Goal: Communication & Community: Ask a question

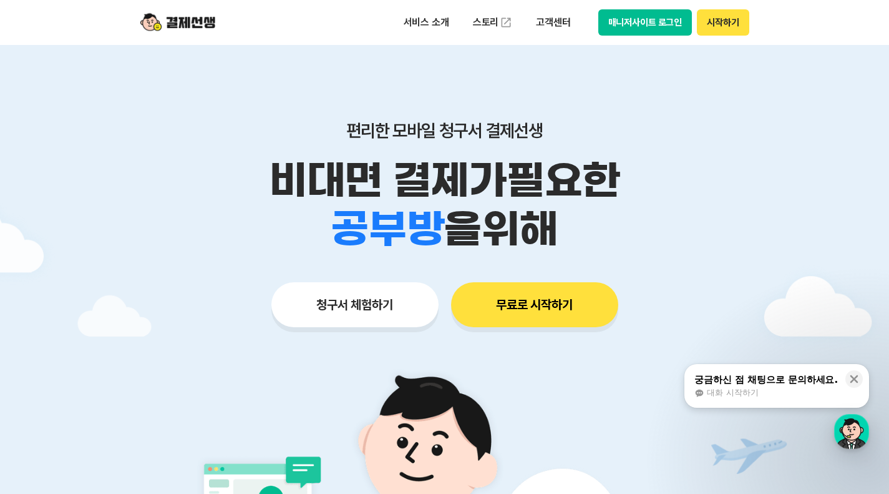
click at [664, 20] on button "매니저사이트 로그인" at bounding box center [646, 22] width 94 height 26
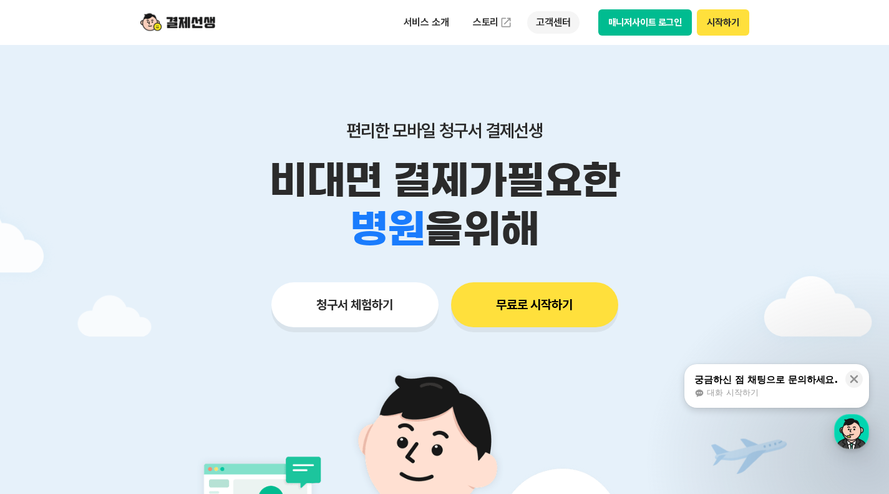
click at [552, 29] on p "고객센터" at bounding box center [553, 22] width 52 height 22
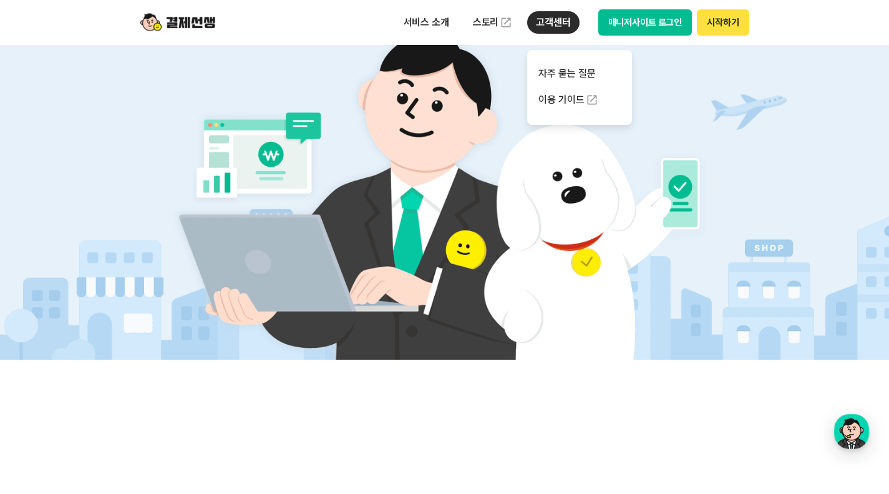
scroll to position [125, 0]
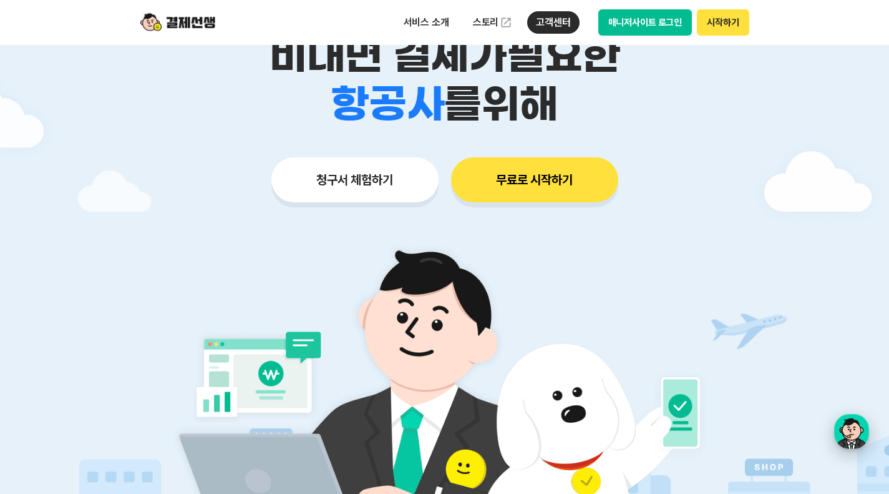
click at [851, 438] on div "button" at bounding box center [852, 431] width 35 height 35
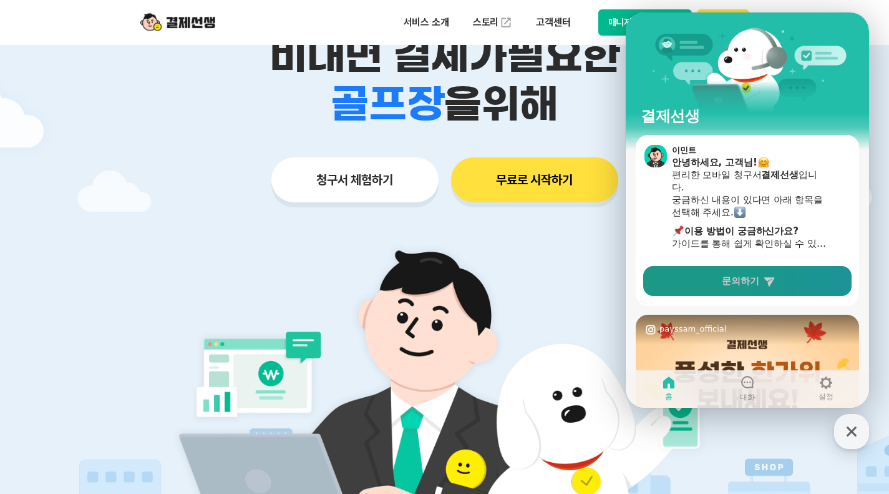
click at [753, 288] on link "문의하기" at bounding box center [748, 281] width 208 height 30
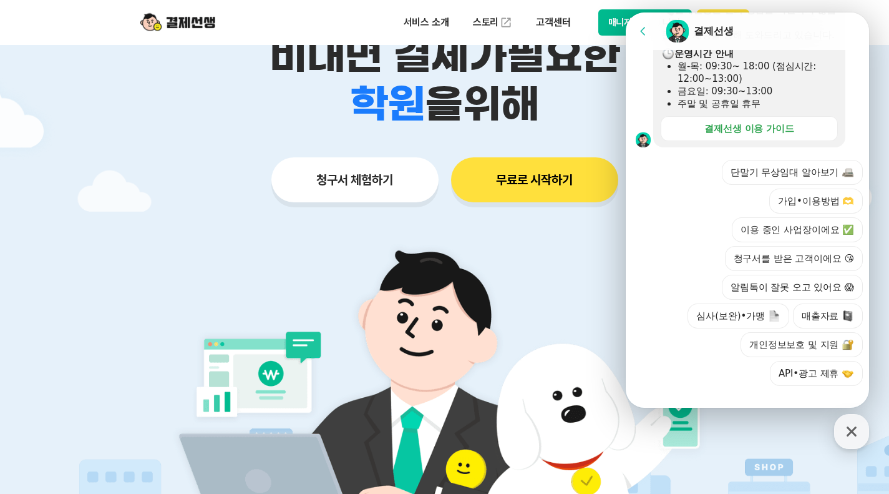
scroll to position [375, 0]
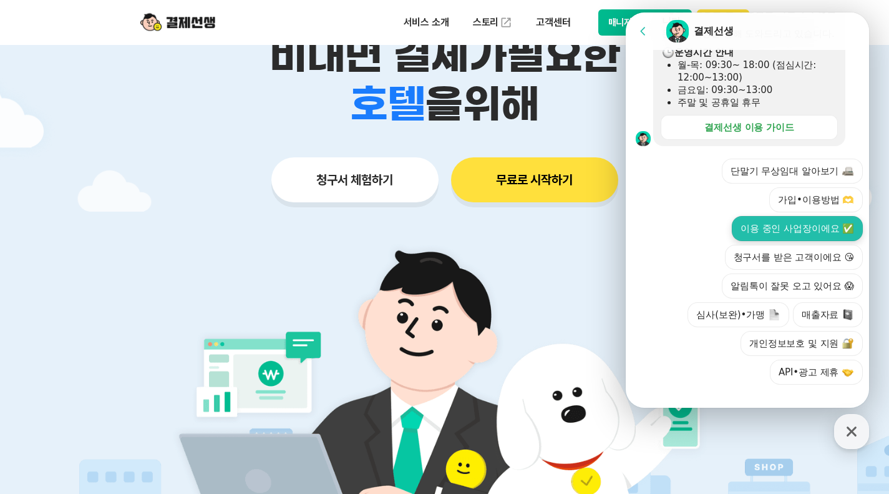
click at [803, 241] on button "이용 중인 사업장이에요 ✅" at bounding box center [797, 228] width 131 height 25
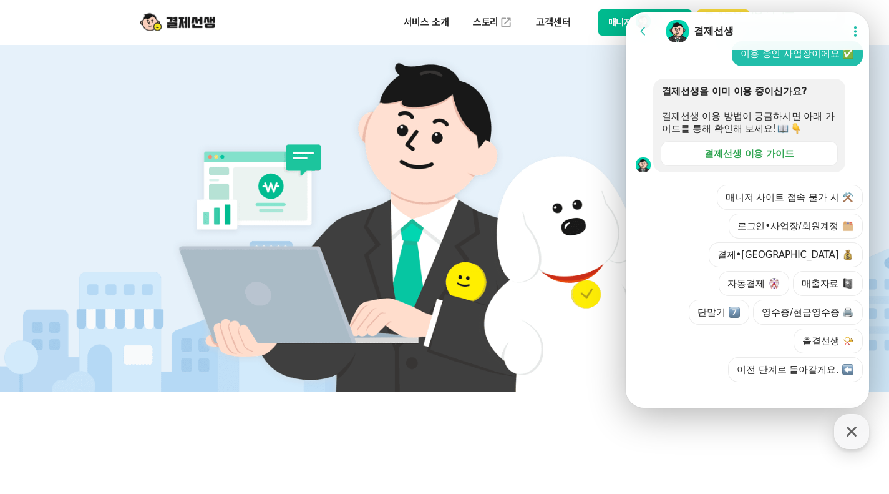
scroll to position [492, 0]
click at [750, 300] on button "단말기" at bounding box center [719, 312] width 61 height 25
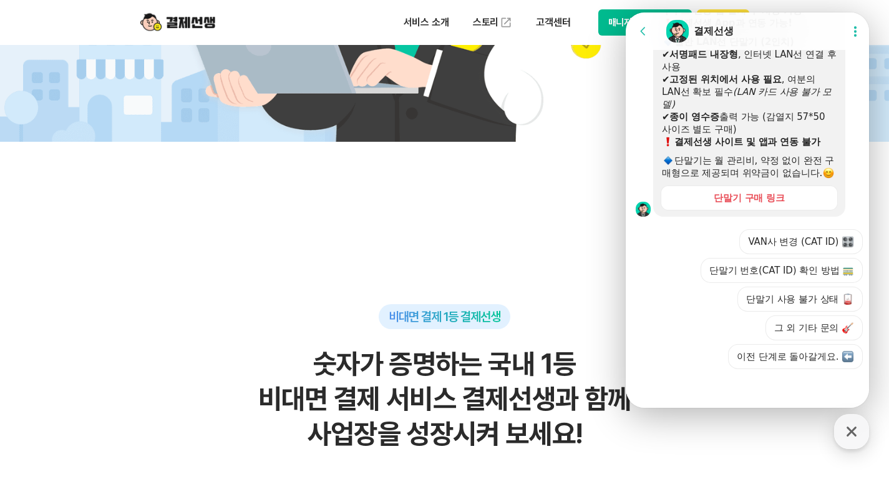
scroll to position [884, 0]
click at [826, 331] on button "그 외 기타 문의" at bounding box center [814, 327] width 97 height 25
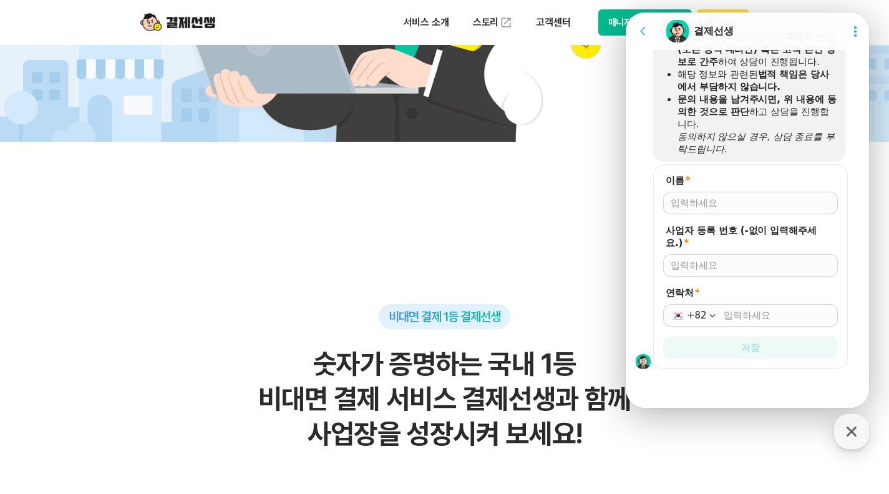
scroll to position [1195, 0]
click at [713, 205] on input "이름 *" at bounding box center [751, 203] width 160 height 12
type input "[PERSON_NAME]"
click at [733, 265] on input "사업자 등록 번호 (-없이 입력해주세요.) *" at bounding box center [751, 265] width 160 height 12
type input "[PHONE_NUMBER]"
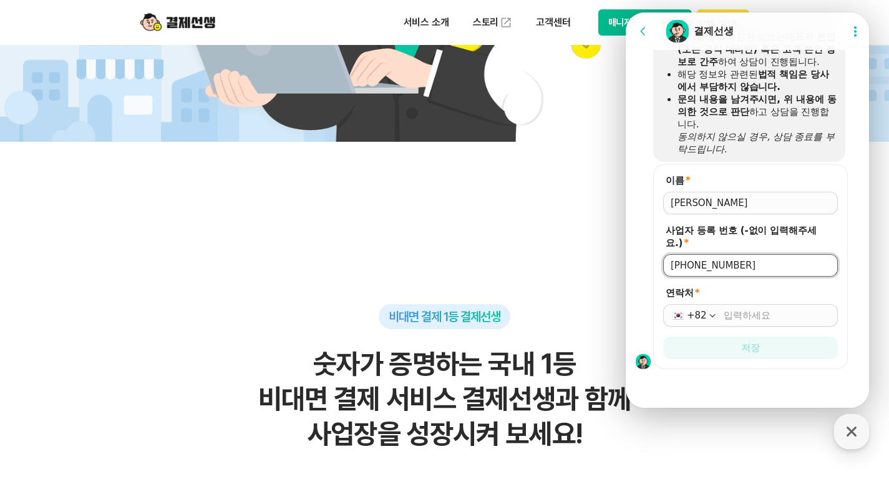
click at [751, 315] on input "연락처 *" at bounding box center [777, 315] width 107 height 12
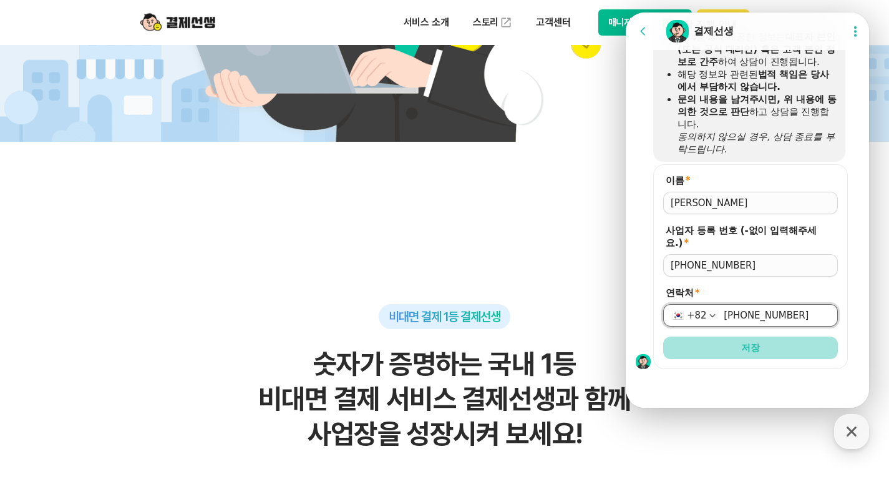
type input "[PHONE_NUMBER]"
click at [768, 347] on button "저장" at bounding box center [751, 347] width 175 height 22
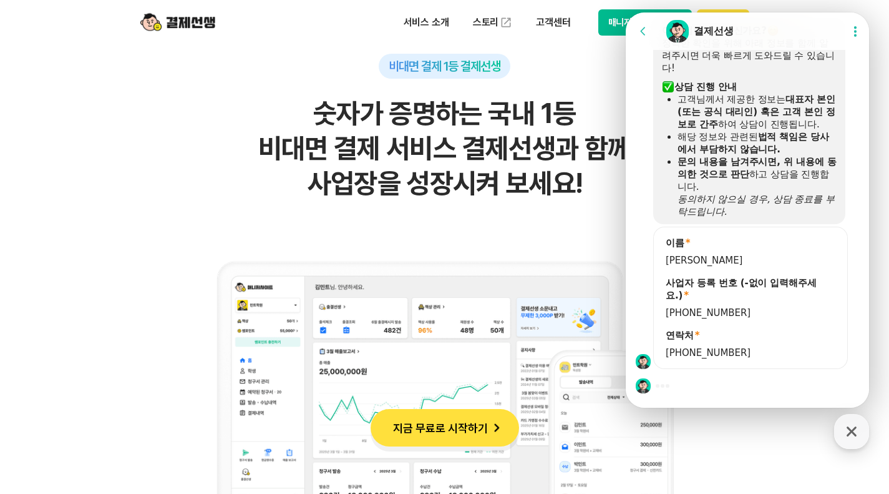
scroll to position [874, 0]
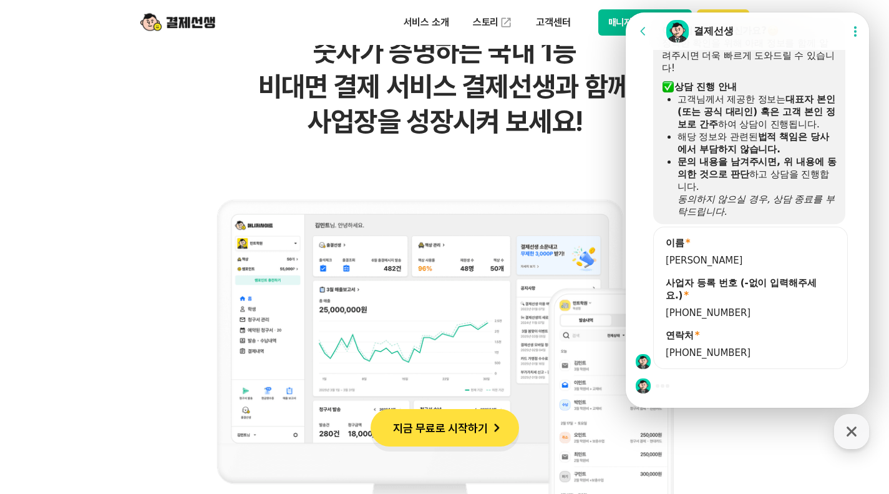
click at [695, 396] on div at bounding box center [749, 386] width 247 height 34
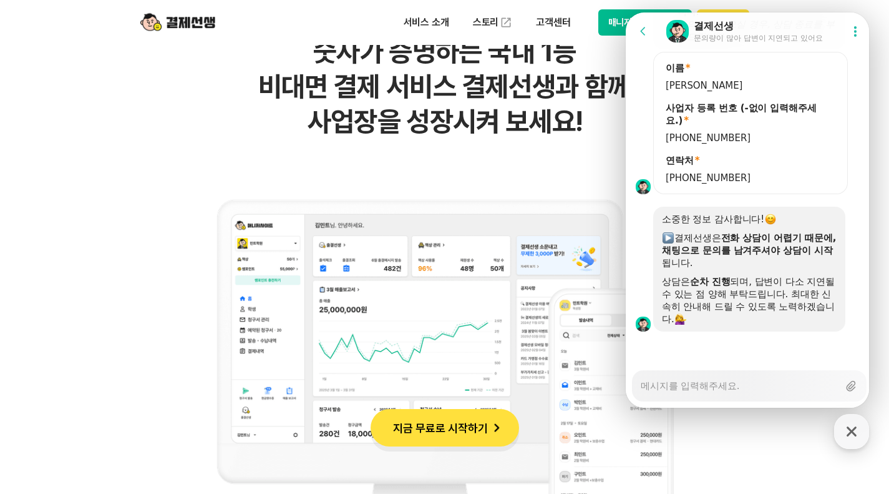
scroll to position [1308, 0]
click at [733, 393] on div "Messenger Input Textarea" at bounding box center [740, 386] width 198 height 30
click at [729, 388] on textarea "Messenger Input Textarea" at bounding box center [740, 381] width 198 height 21
click at [734, 386] on textarea "Messenger Input Textarea" at bounding box center [740, 381] width 198 height 21
click at [738, 387] on textarea "Messenger Input Textarea" at bounding box center [740, 381] width 198 height 21
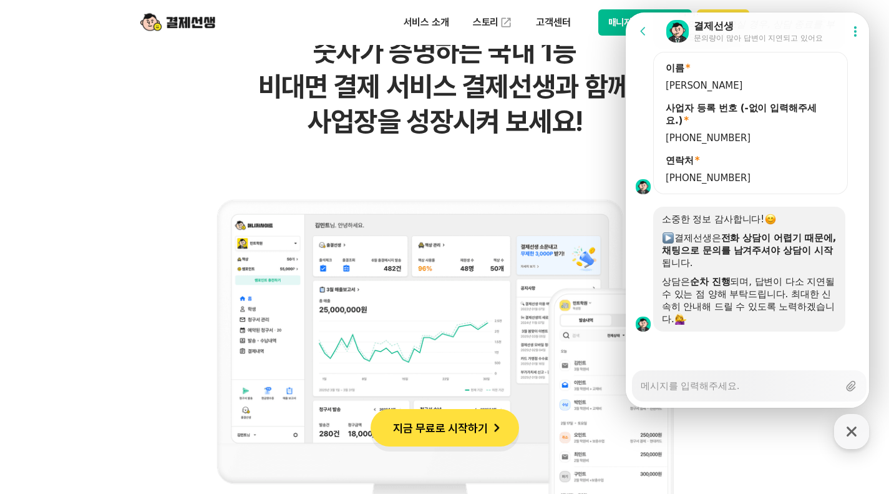
click at [752, 390] on textarea "Messenger Input Textarea" at bounding box center [740, 381] width 198 height 21
click at [777, 393] on div "Messenger Input Textarea" at bounding box center [740, 386] width 198 height 30
click at [783, 392] on div "Messenger Input Textarea" at bounding box center [740, 386] width 198 height 30
click at [783, 381] on textarea "Messenger Input Textarea" at bounding box center [740, 381] width 198 height 21
click at [770, 390] on textarea "Messenger Input Textarea" at bounding box center [740, 381] width 198 height 21
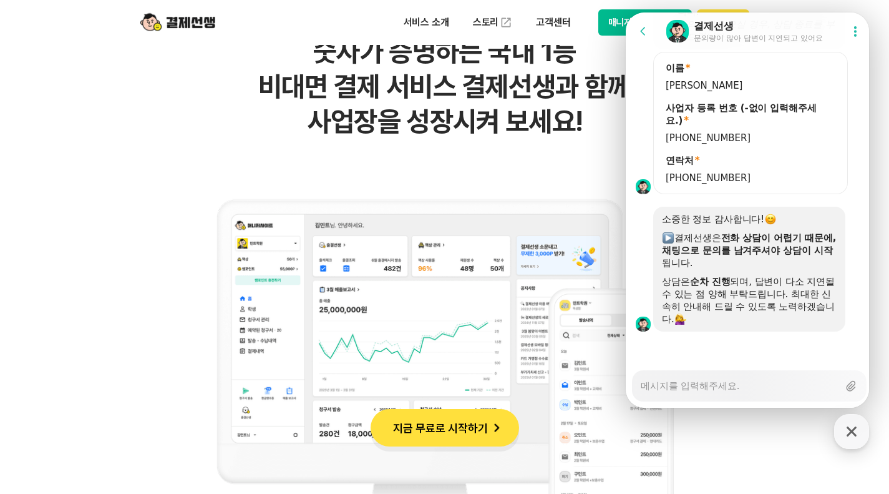
type textarea "x"
type textarea "r"
type textarea "x"
type textarea "ru"
type textarea "x"
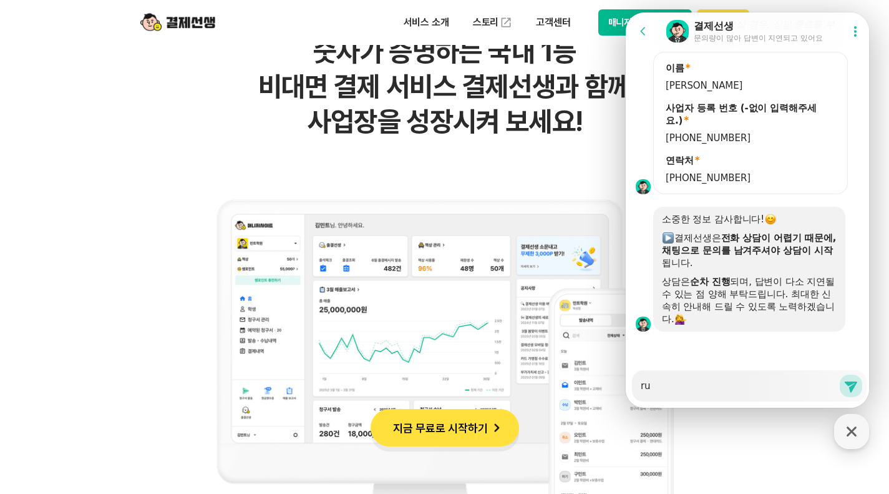
type textarea "ruf"
type textarea "x"
type textarea "ru"
type textarea "x"
type textarea "r"
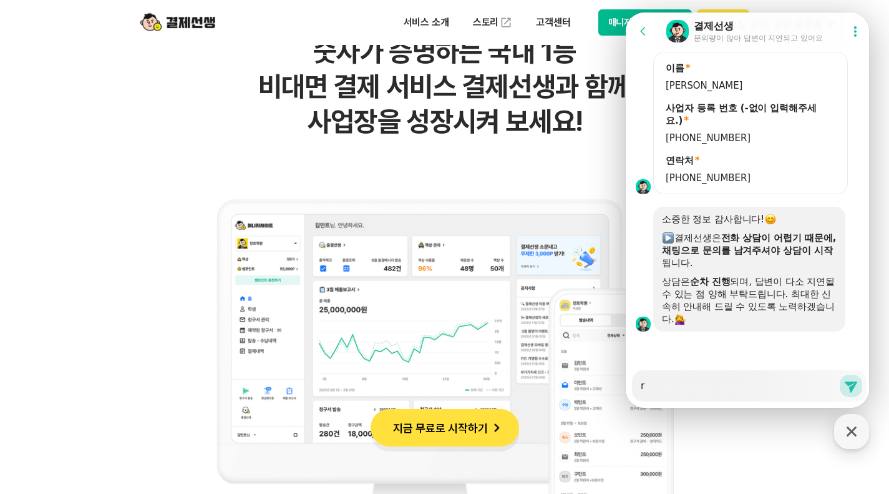
type textarea "x"
type textarea "겨"
type textarea "x"
type textarea "결"
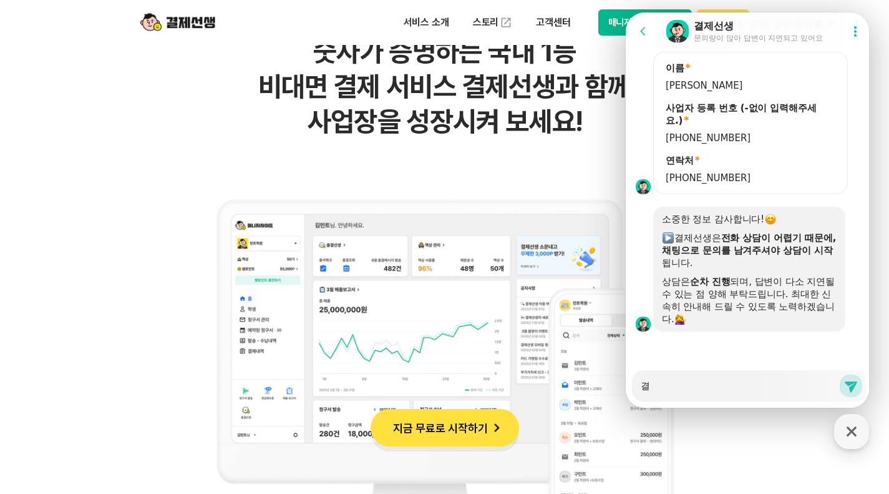
type textarea "x"
type textarea "결제"
type textarea "x"
type textarea "결제ㅓ"
type textarea "x"
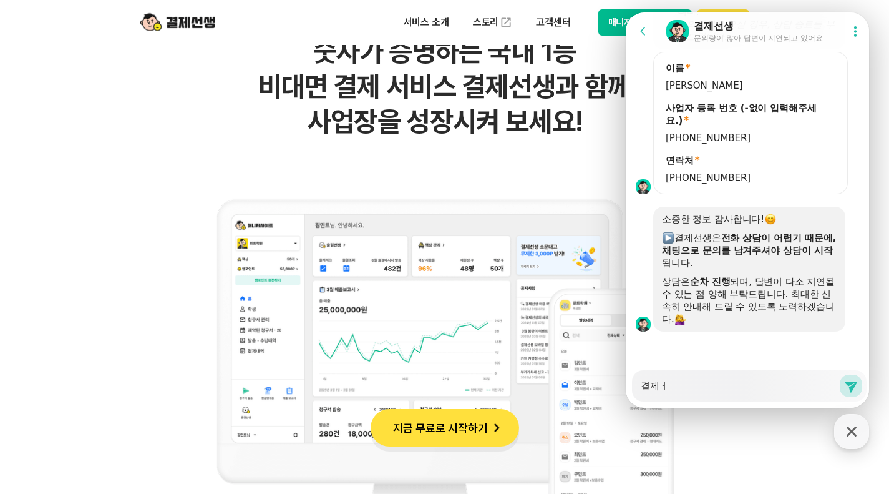
type textarea "결제"
type textarea "x"
type textarea "결제ㅅ"
type textarea "x"
type textarea "결제ㅅㄴ"
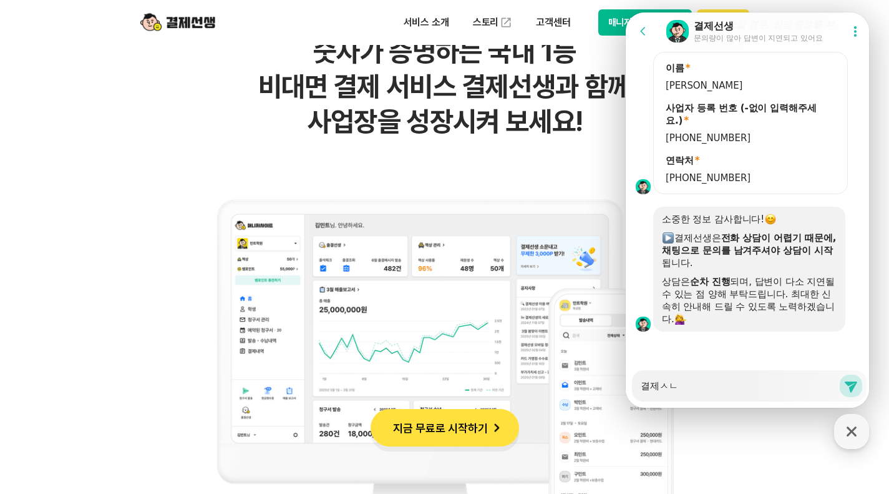
type textarea "x"
type textarea "결제ㅅㄴㅅ"
type textarea "x"
type textarea "결제ㅅㄴ"
type textarea "x"
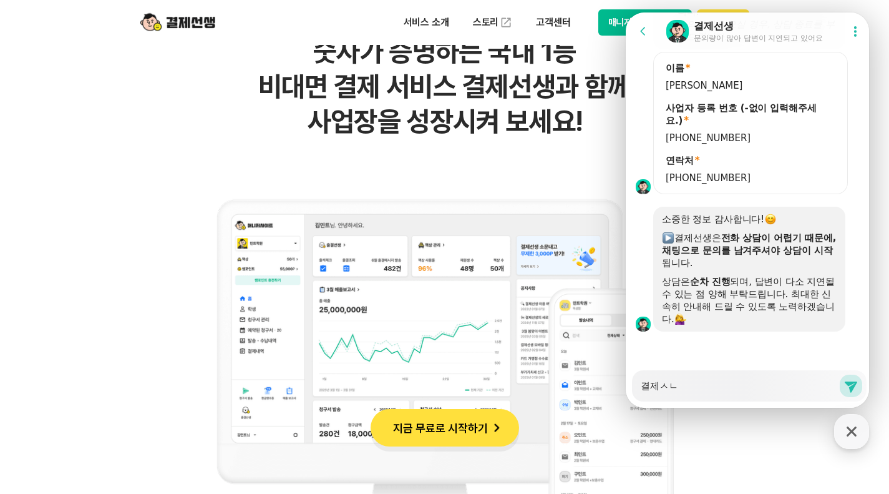
type textarea "결제ㅅ"
type textarea "x"
type textarea "결제"
type textarea "x"
type textarea "결"
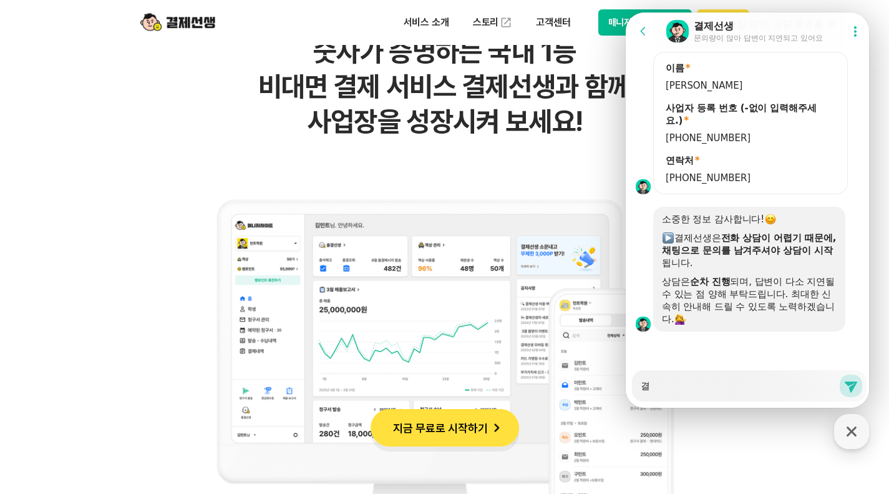
type textarea "x"
type textarea "ㅇ"
type textarea "x"
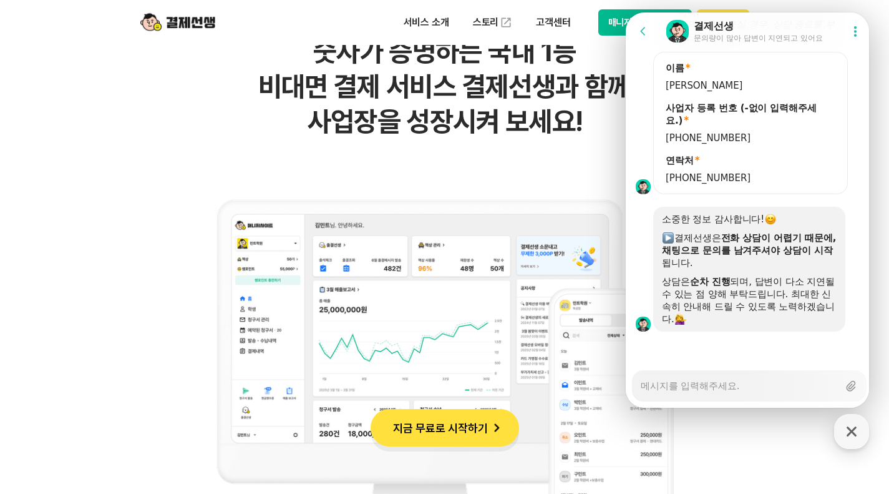
type textarea "ㅅ"
type textarea "x"
type textarea "수"
type textarea "x"
type textarea "숭"
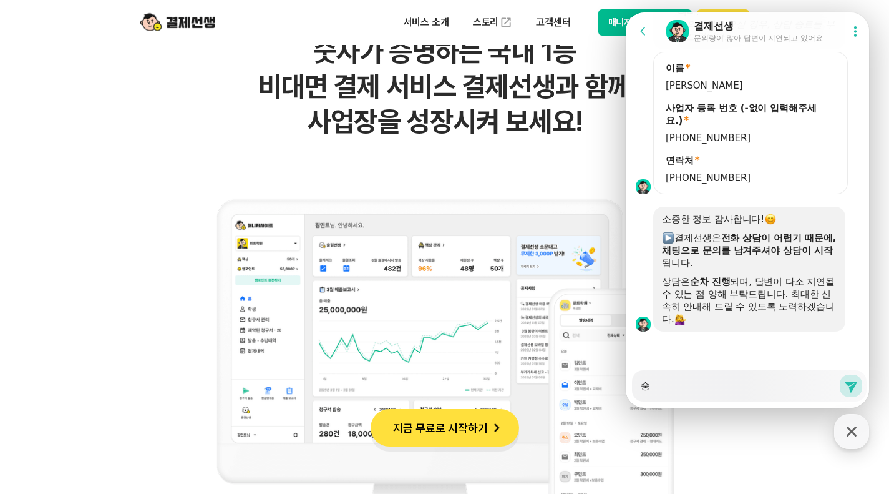
type textarea "x"
type textarea "수애"
type textarea "x"
type textarea "수앤"
type textarea "x"
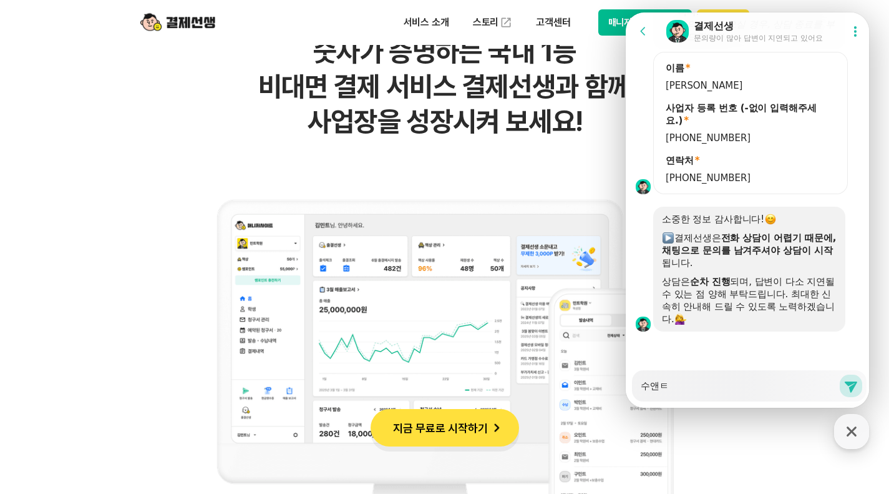
type textarea "수앤타"
type textarea "x"
type textarea "수앤탐"
type textarea "x"
type textarea "수앤탐ㅂ"
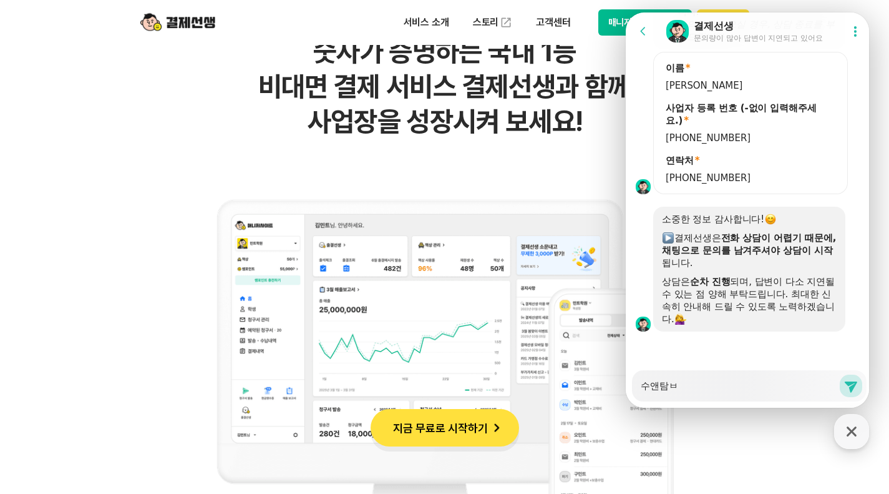
type textarea "x"
type textarea "수앤탐브"
type textarea "x"
type textarea "수앤탐블"
type textarea "x"
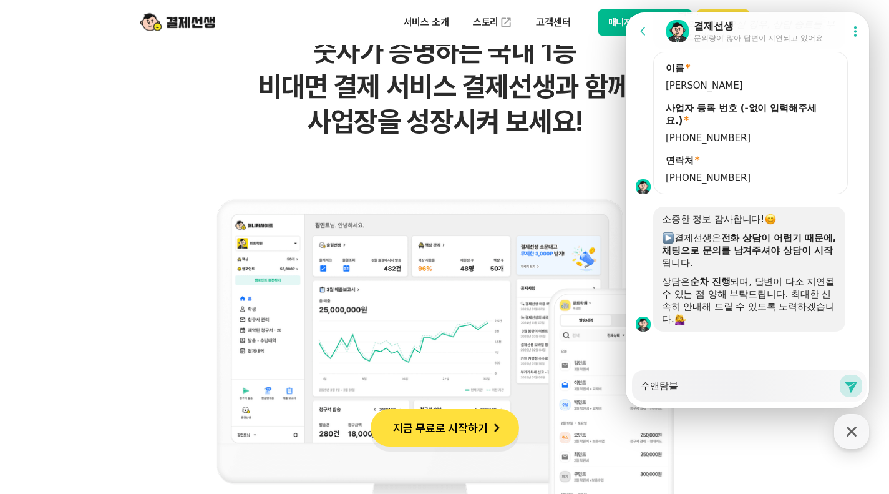
type textarea "수앤탐브리"
type textarea "x"
type textarea "수앤탐브릿"
type textarea "x"
type textarea "수앤탐브릿ㅈ"
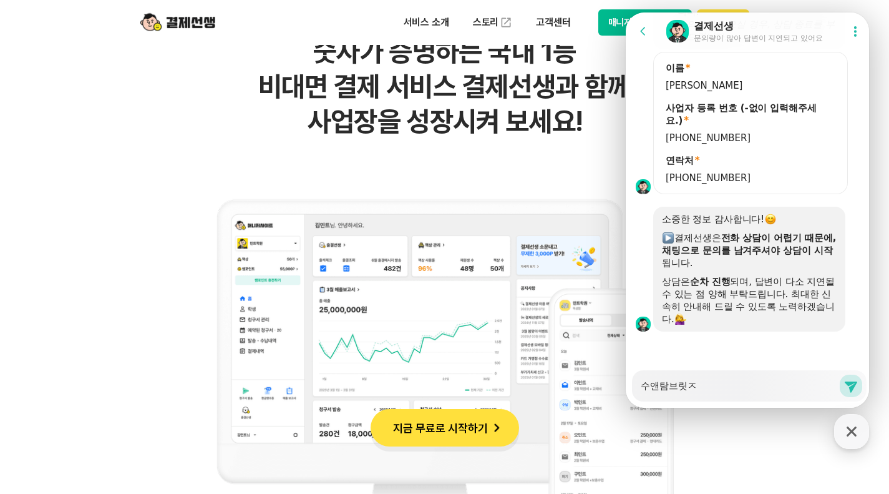
type textarea "x"
type textarea "수앤탐브릿지"
type textarea "x"
type textarea "수앤탐브릿지 요"
type textarea "x"
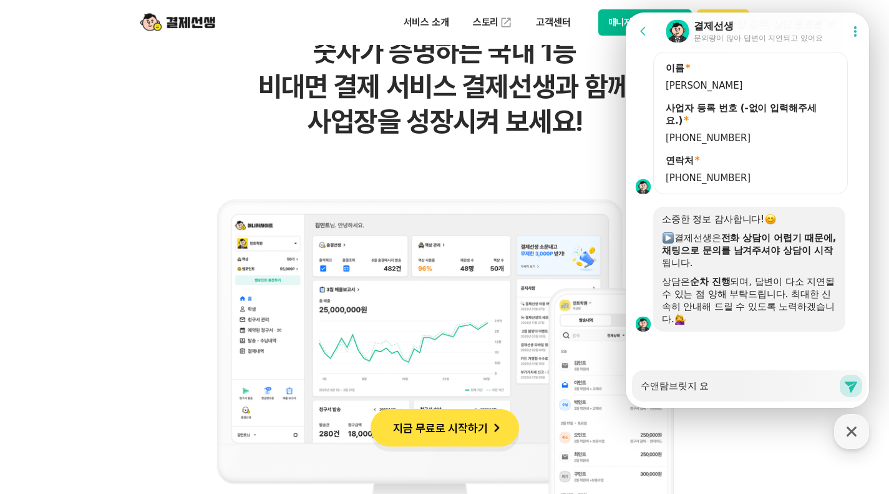
type textarea "수앤탐브릿지 용"
type textarea "x"
type textarea "수앤탐브릿지 용ㄱ"
type textarea "x"
type textarea "수앤탐브릿지 용고"
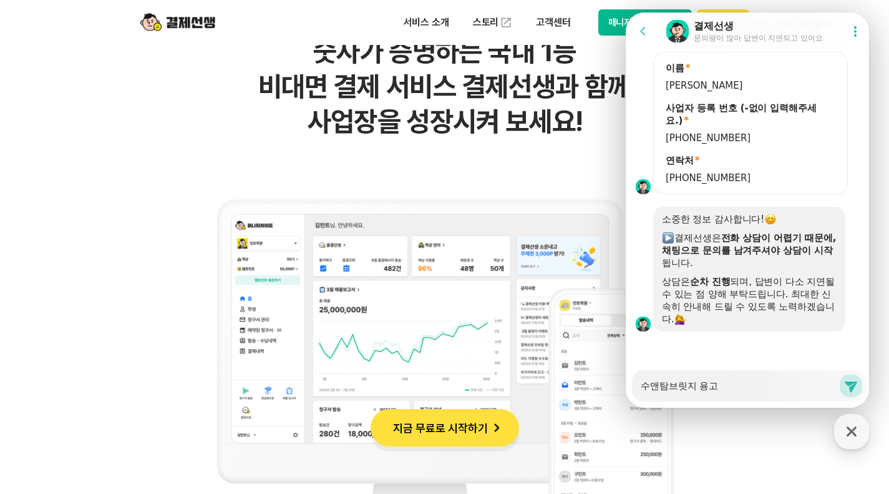
type textarea "x"
type textarea "수앤탐브릿지 용곡"
type textarea "x"
type textarea "수앤탐브릿지 용곡ㅎ"
type textarea "x"
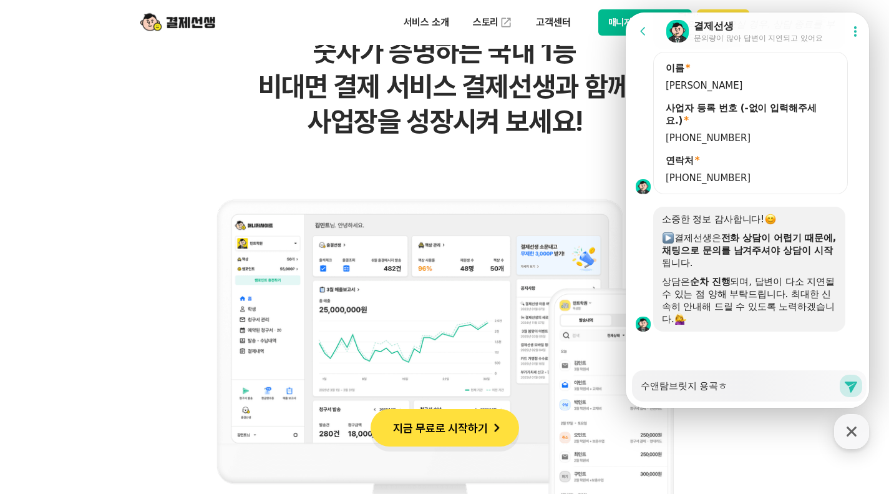
type textarea "수앤탐브릿지 용곡하"
type textarea "x"
type textarea "수앤탐브릿지 용곡학"
type textarea "x"
type textarea "수앤탐브릿지 용곡학ㅇ"
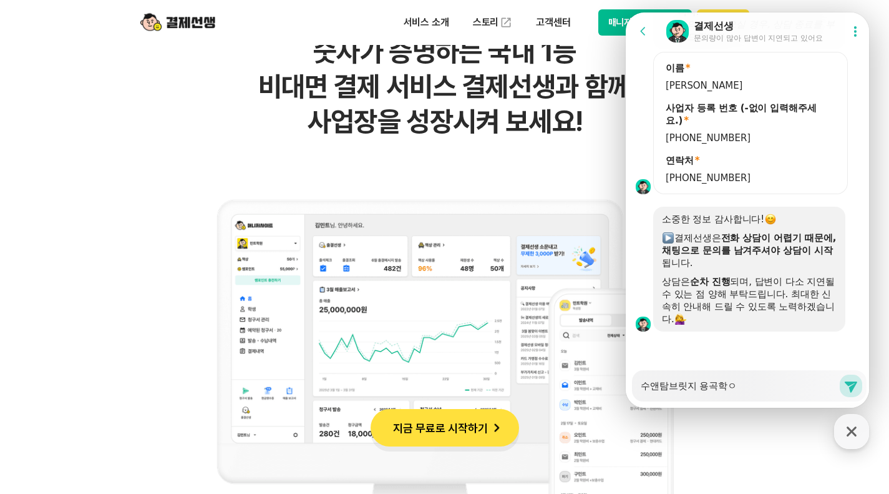
type textarea "x"
type textarea "수앤탐브릿지 용곡학우"
type textarea "x"
type textarea "수앤탐브릿지 용곡학워"
type textarea "x"
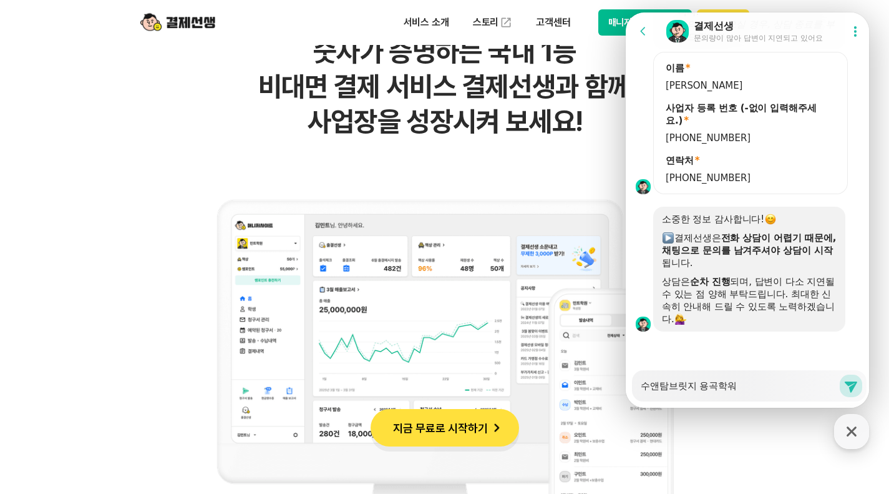
type textarea "수앤탐브릿지 용곡학원"
type textarea "x"
type textarea "수앤탐브릿지 용곡학원ㅇ"
type textarea "x"
type textarea "수앤탐브릿지 용곡학원이"
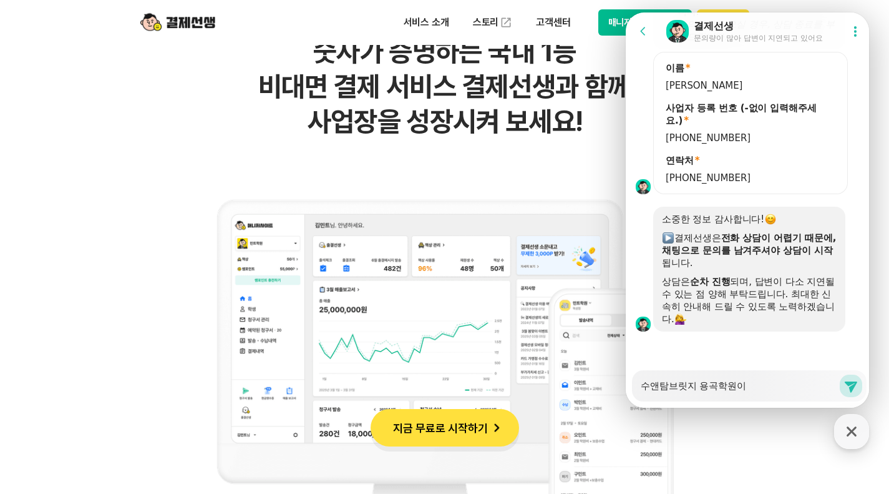
type textarea "x"
type textarea "수앤탐브릿지 용곡학원입"
type textarea "x"
type textarea "수앤탐브릿지 용곡학원입니"
type textarea "x"
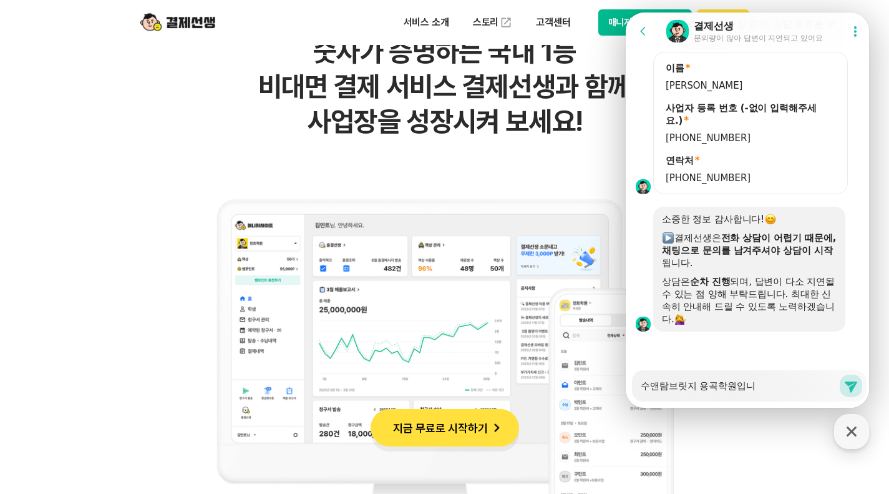
type textarea "수앤탐브릿지 용곡학원입닏"
type textarea "x"
type textarea "수앤탐브릿지 용곡학원입니다"
type textarea "x"
type textarea "수앤탐브릿지 용곡학원입니다."
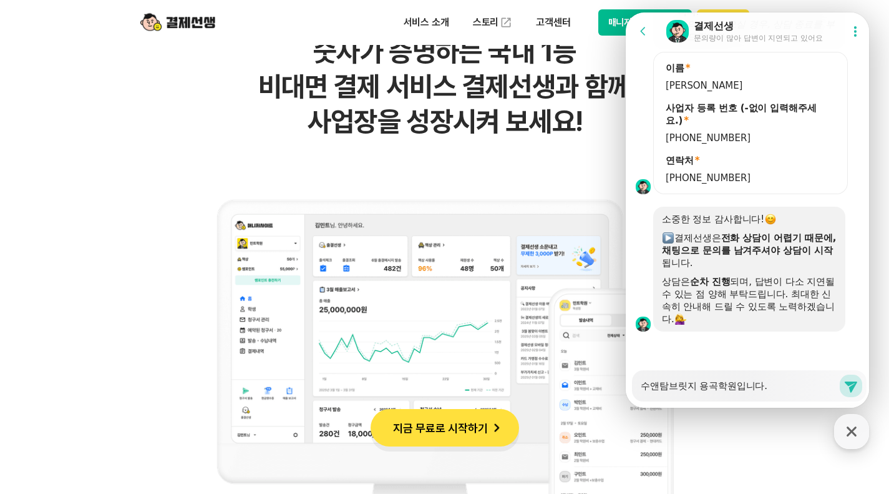
type textarea "x"
type textarea "수앤탐브릿지 용곡학원입니다."
type textarea "x"
type textarea "수앤탐브릿지 용곡학원입니다. ㅍ"
type textarea "x"
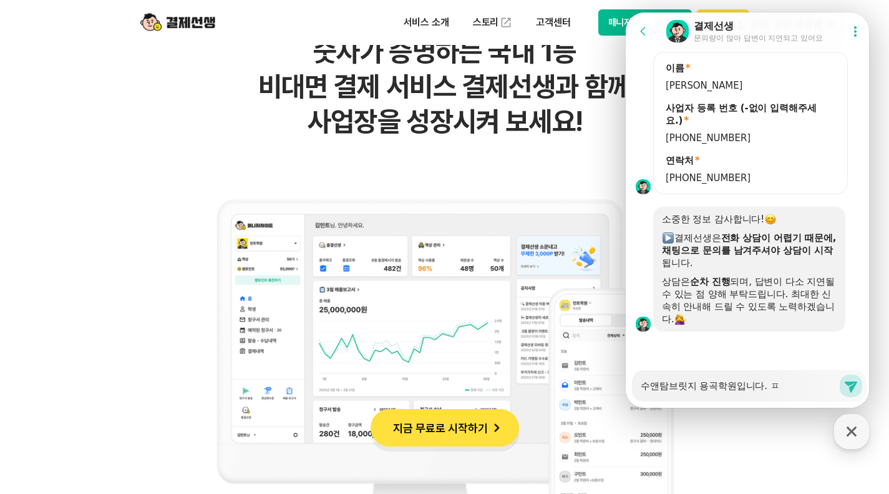
type textarea "수앤탐브릿지 용곡학원입니다. 파"
type textarea "x"
type textarea "수앤탐브릿지 용곡학원입니다. ㅍ"
type textarea "x"
type textarea "수앤탐브릿지 용곡학원입니다. 프"
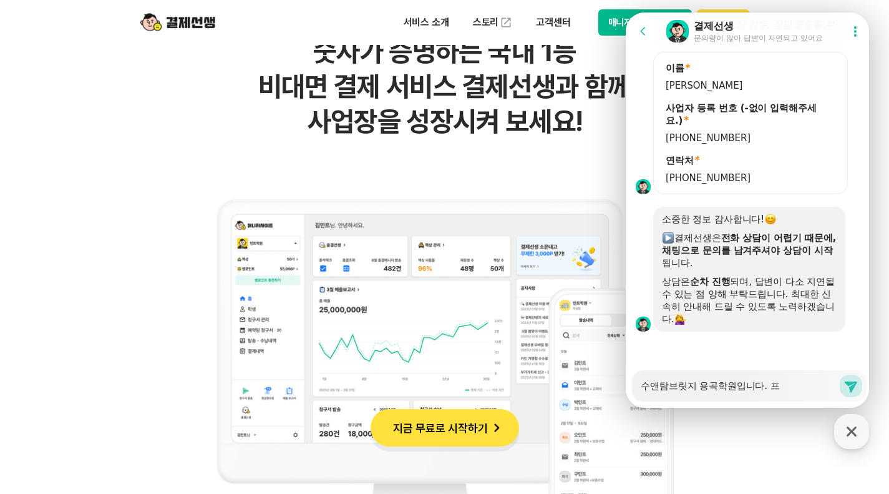
type textarea "x"
type textarea "수앤탐브릿지 용곡학원입니다. 플"
type textarea "x"
type textarea "수앤탐브릿지 용곡학원입니다. 플ㄹ"
type textarea "x"
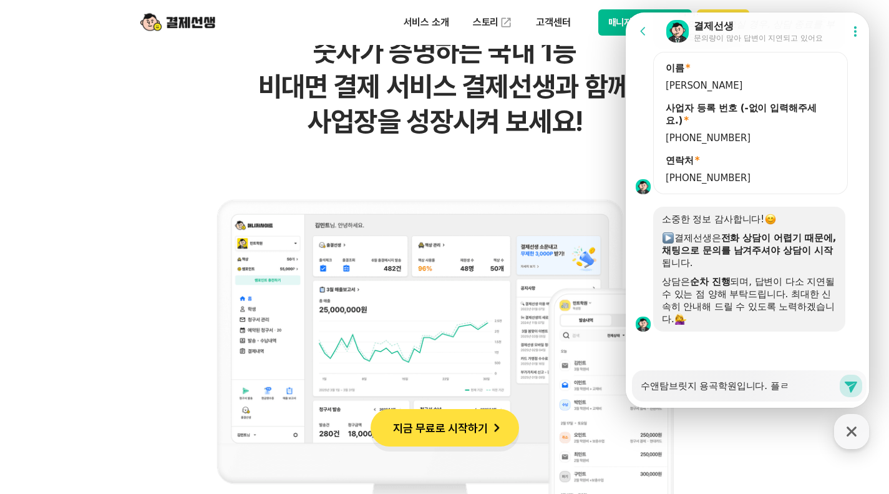
type textarea "수앤탐브릿지 용곡학원입니다. 플래"
type textarea "x"
type textarea "수앤탐브릿지 용곡학원입니다. 플랜"
type textarea "x"
type textarea "수앤탐브릿지 용곡학원입니다. 플랜아"
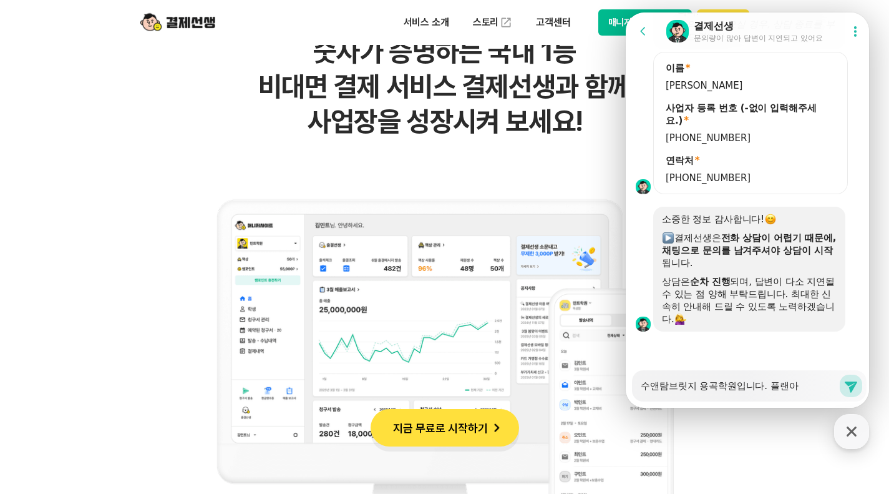
type textarea "x"
type textarea "수앤탐브릿지 용곡학원입니다. 플랜앙"
type textarea "x"
type textarea "수앤탐브릿지 용곡학원입니다. 플랜아이"
type textarea "x"
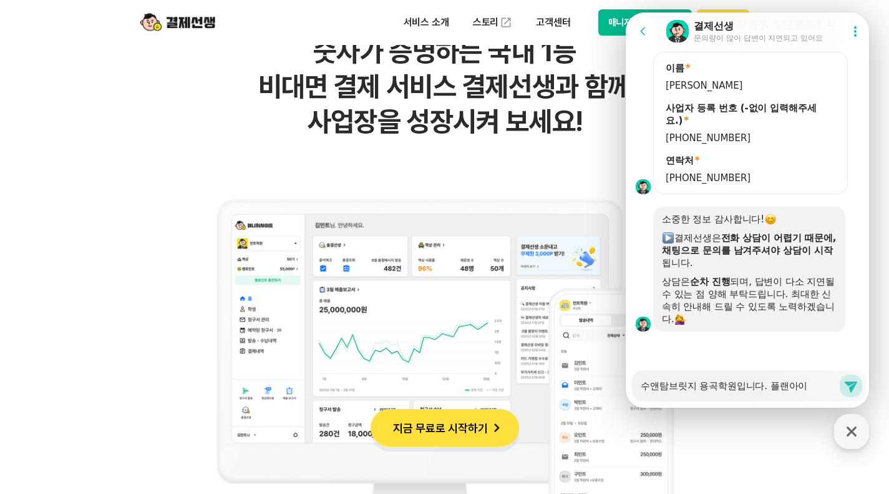
type textarea "수앤탐브릿지 용곡학원입니다. 플랜아잉"
type textarea "x"
type textarea "수앤탐브릿지 용곡학원입니다. 플랜아이에"
type textarea "x"
type textarea "수앤탐브릿지 용곡학원입니다. 플랜아이에"
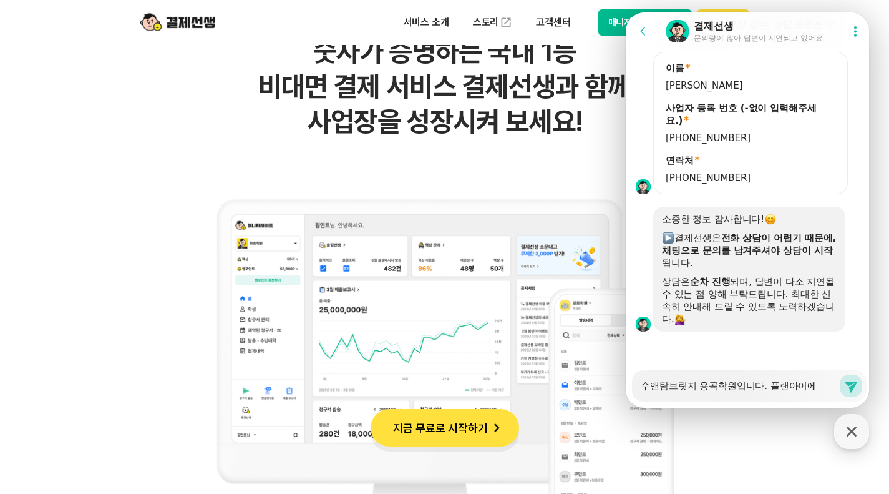
type textarea "x"
type textarea "수앤탐브릿지 용곡학원입니다. 플랜아이에 ㅇ"
type textarea "x"
type textarea "수앤탐브릿지 용곡학원입니다. 플랜아이에 여"
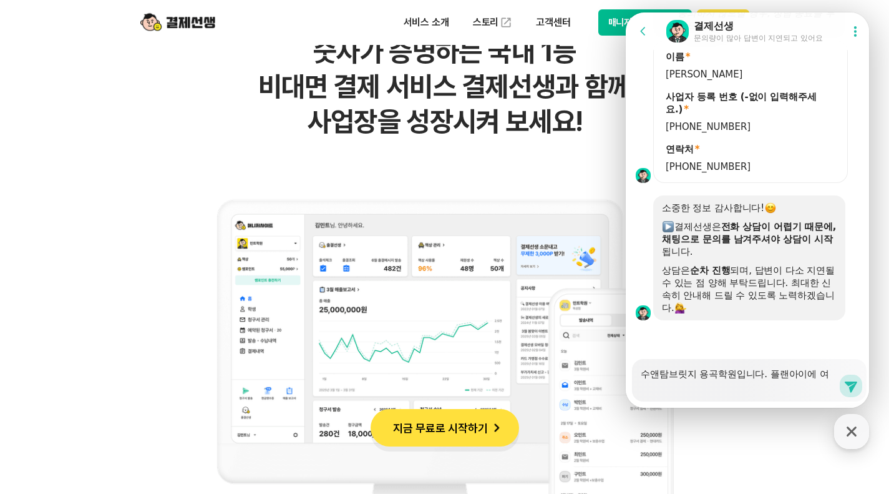
type textarea "x"
type textarea "수앤탐브릿지 용곡학원입니다. 플랜아이에 ㅇ"
type textarea "x"
type textarea "수앤탐브릿지 용곡학원입니다. 플랜아이에"
type textarea "x"
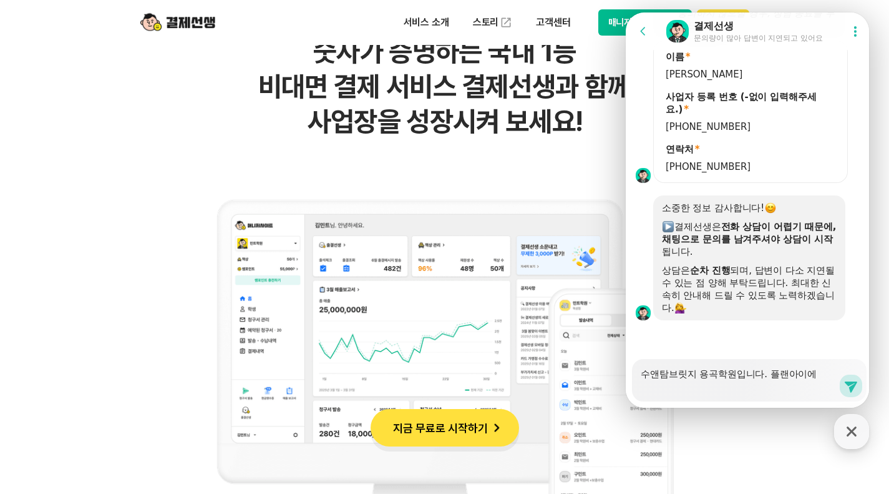
type textarea "수앤탐브릿지 용곡학원입니다. 플랜아이에"
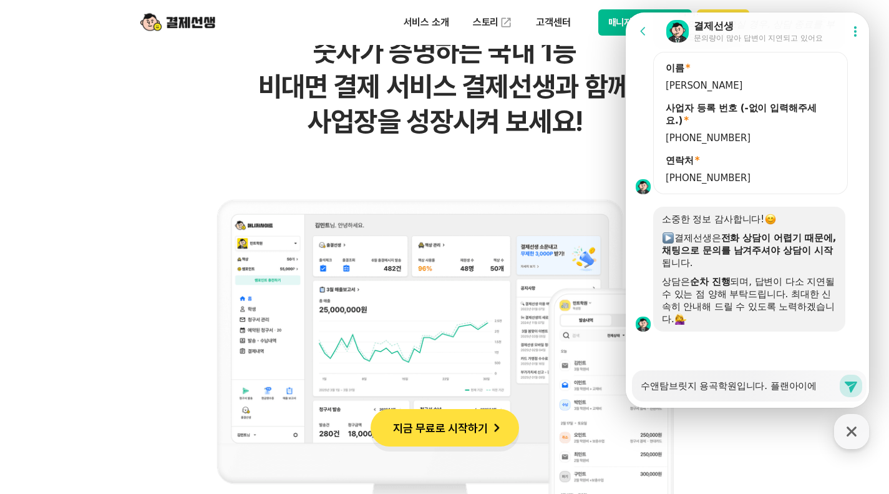
type textarea "x"
type textarea "수앤탐브릿지 용곡학원입니다. 플랜아이"
type textarea "x"
type textarea "수앤탐브릿지 용곡학원입니다. 플랜아이"
type textarea "x"
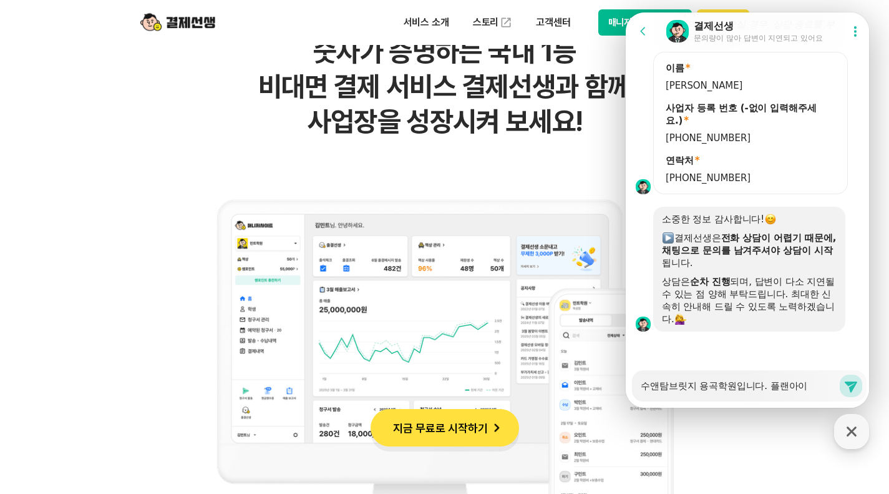
type textarea "수앤탐브릿지 용곡학원입니다. 플랜아이 ㅎ"
type textarea "x"
type textarea "수앤탐브릿지 용곡학원입니다. 플랜아이 하"
type textarea "x"
type textarea "수앤탐브릿지 용곡학원입니다. 플랜아이 ㅎ"
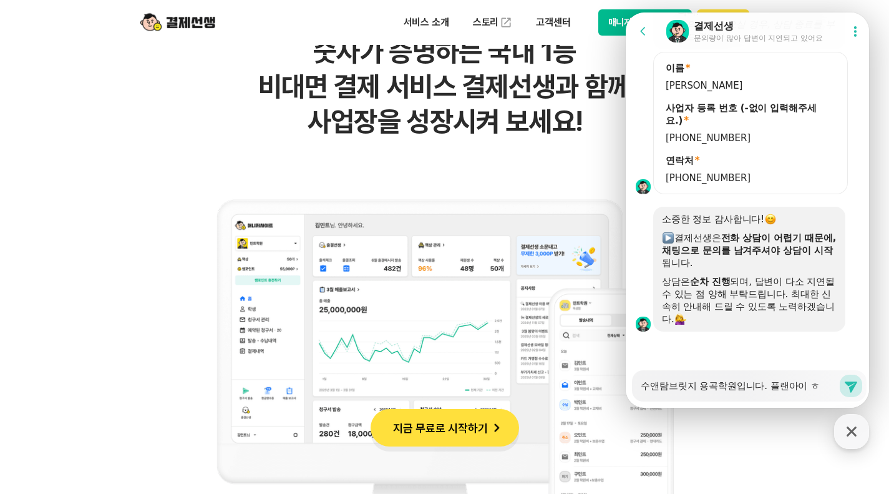
type textarea "x"
type textarea "수앤탐브릿지 용곡학원입니다. 플랜아이"
type textarea "x"
type textarea "수앤탐브릿지 용곡학원입니다. 플랜아이 ㅅ"
type textarea "x"
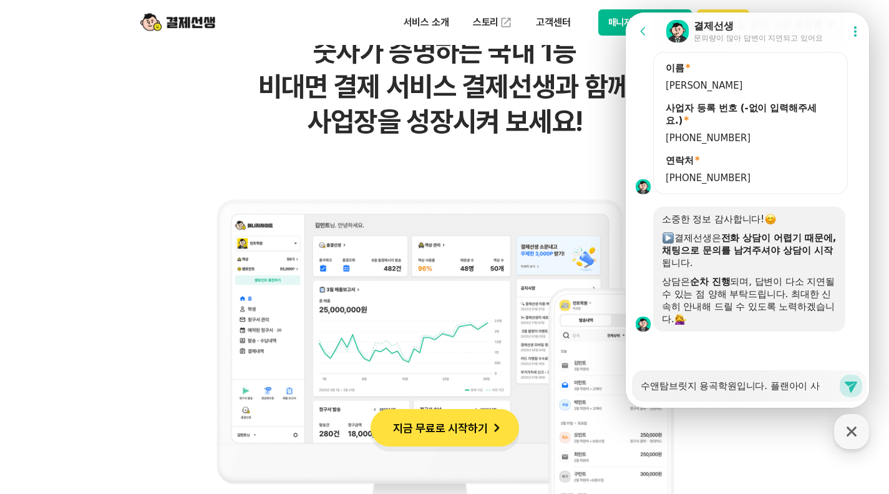
type textarea "수앤탐브릿지 용곡학원입니다. 플랜아이 상"
type textarea "x"
type textarea "수앤탐브릿지 용곡학원입니다. 플랜아이 사어"
type textarea "x"
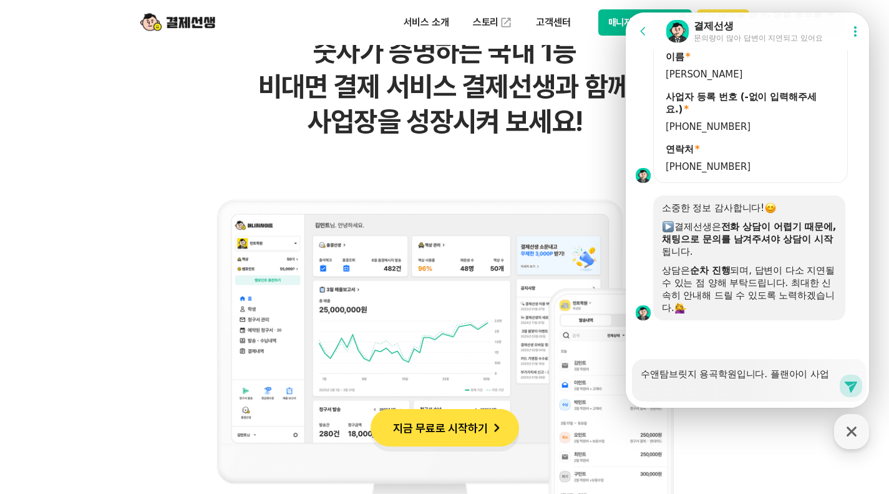
type textarea "수앤탐브릿지 용곡학원입니다. 플랜아이 사업ㅈ"
type textarea "x"
type textarea "수앤탐브릿지 용곡학원입니다. 플랜아이 사업장"
type textarea "x"
type textarea "수앤탐브릿지 용곡학원입니다. 플랜아이 사업자에"
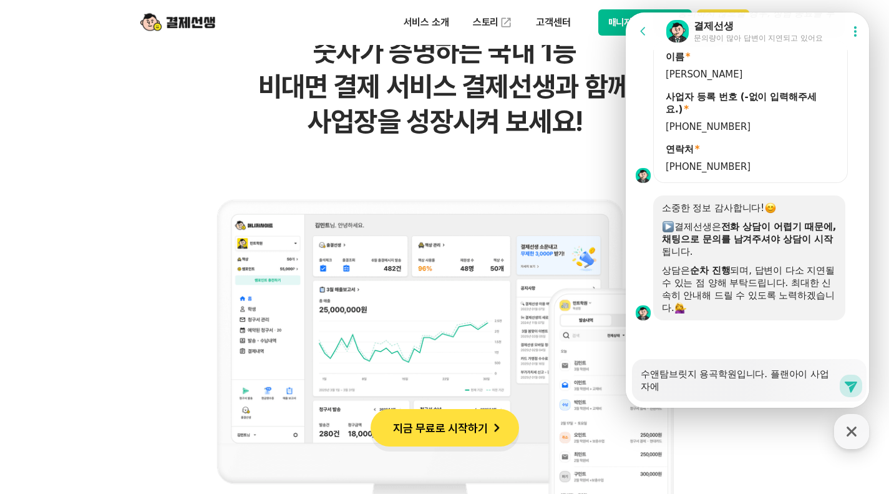
type textarea "x"
type textarea "수앤탐브릿지 용곡학원입니다. 플랜아이 사업자엥"
type textarea "x"
type textarea "수앤탐브릿지 용곡학원입니다. 플랜아이 사업자에여"
type textarea "x"
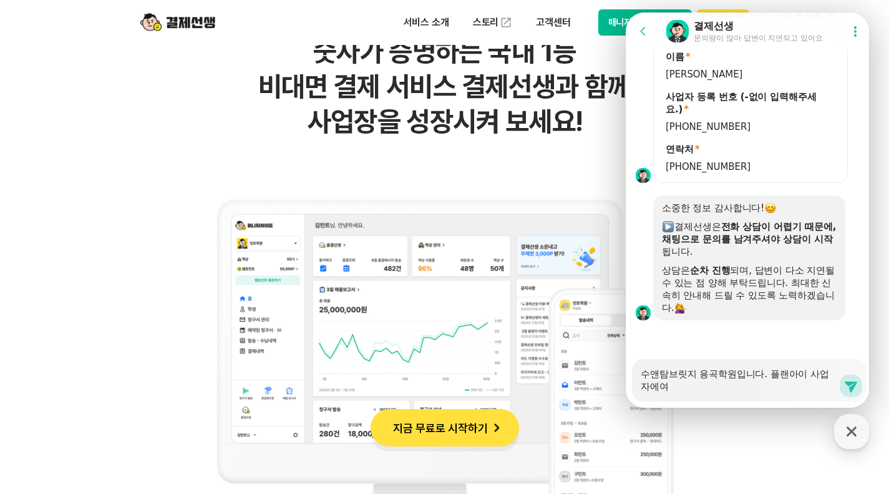
type textarea "수앤탐브릿지 용곡학원입니다. 플랜아이 사업자에연"
type textarea "x"
type textarea "수앤탐브릿지 용곡학원입니다. 플랜아이 사업자에연ㄱ"
type textarea "x"
type textarea "수앤탐브릿지 용곡학원입니다. 플랜아이 사업자에연결"
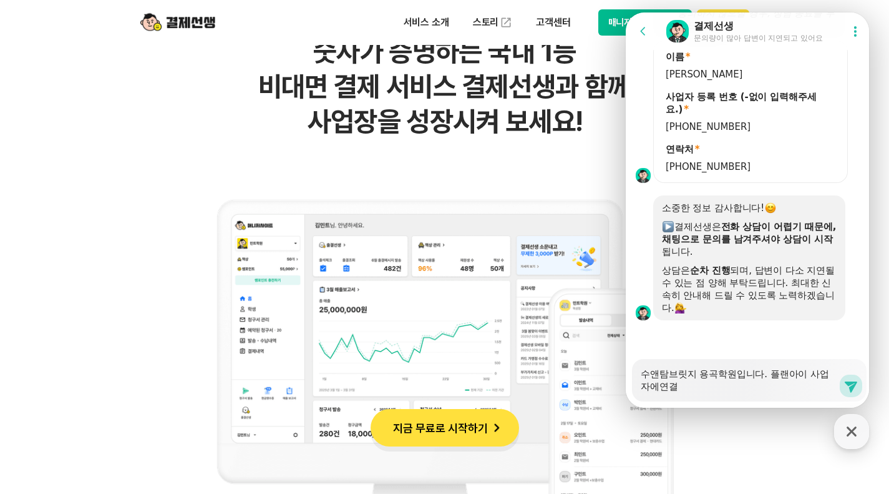
type textarea "x"
type textarea "수앤탐브릿지 용곡학원입니다. 플랜아이 사업자에연겷"
type textarea "x"
type textarea "수앤탐브릿지 용곡학원입니다. 플랜아이 사업자에연결"
type textarea "x"
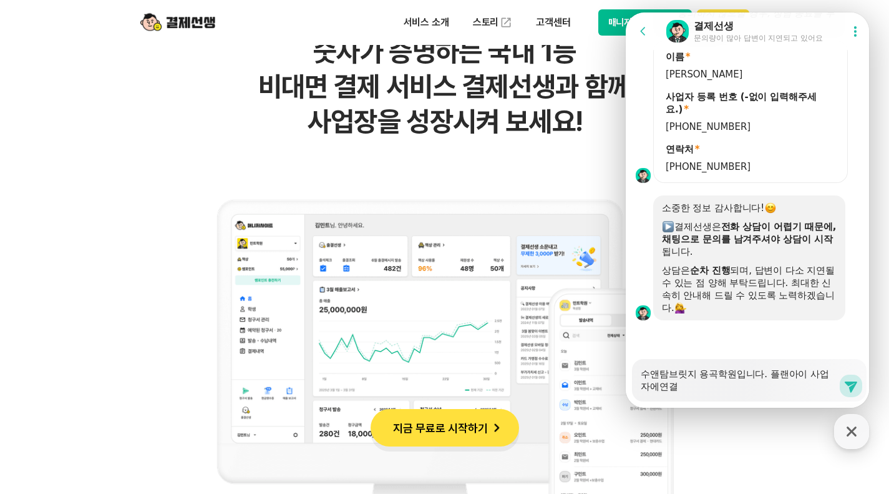
type textarea "수앤탐브릿지 용곡학원입니다. 플랜아이 사업자에연겨"
type textarea "x"
type textarea "수앤탐브릿지 용곡학원입니다. 플랜아이 사업자에연ㄱ"
type textarea "x"
type textarea "수앤탐브릿지 용곡학원입니다. 플랜아이 사업자에연"
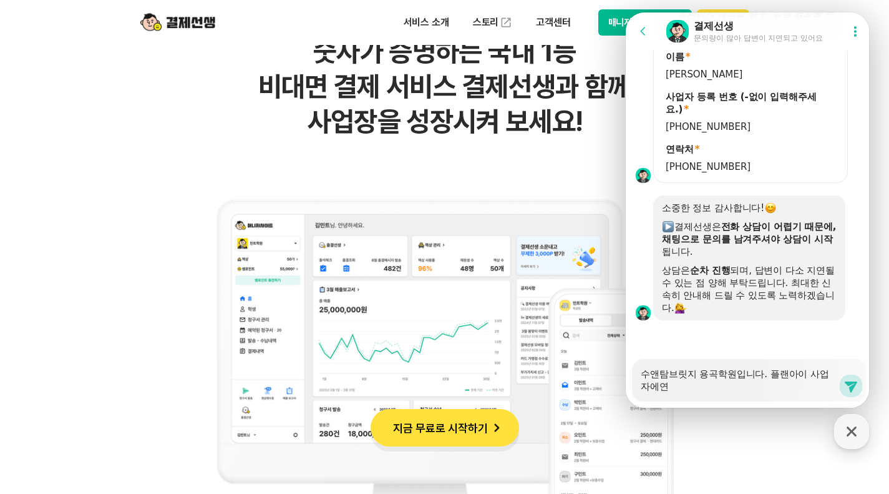
type textarea "x"
type textarea "수앤탐브릿지 용곡학원입니다. 플랜아이 사업자에"
type textarea "x"
type textarea "수앤탐브릿지 용곡학원입니다. 플랜아이 사업자"
type textarea "x"
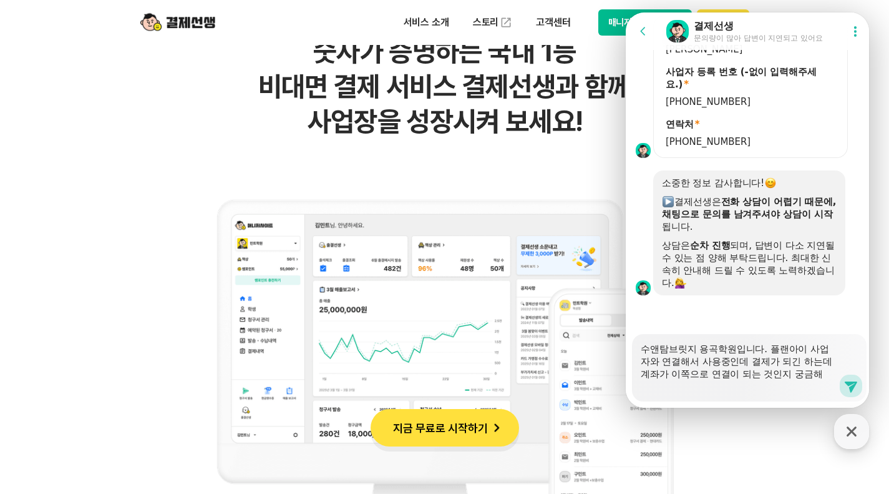
scroll to position [1344, 0]
drag, startPoint x: 712, startPoint y: 377, endPoint x: 695, endPoint y: 377, distance: 16.2
click at [695, 377] on textarea "수앤탐브릿지 용곡학원입니다. 플랜아이 사업자와 연결해서 사용중인데 결제가 되긴 하는데 계좌가 이쪽으로 연결이 되는 것인지 궁금해서요." at bounding box center [740, 363] width 198 height 59
click at [696, 390] on textarea "수앤탐브릿지 용곡학원입니다. 플랜아이 사업자와 연결해서 사용중인데 결제가 되긴 하는데 계좌가 어느쪽으로 연결이 되는 것인지 궁금해서요." at bounding box center [740, 363] width 198 height 59
drag, startPoint x: 760, startPoint y: 364, endPoint x: 744, endPoint y: 365, distance: 15.7
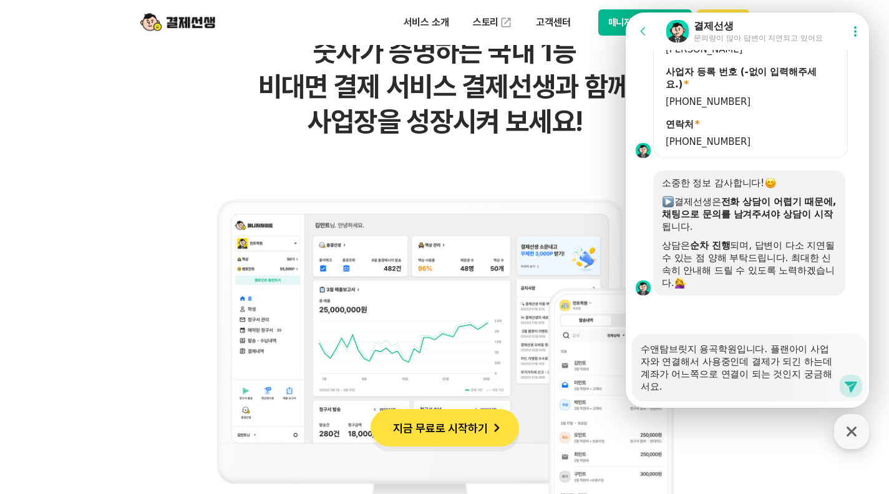
click at [744, 365] on textarea "수앤탐브릿지 용곡학원입니다. 플랜아이 사업자와 연결해서 사용중인데 결제가 되긴 하는데 계좌가 어느쪽으로 연결이 되는 것인지 궁금해서요." at bounding box center [740, 363] width 198 height 59
click at [744, 391] on textarea "수앤탐브릿지 용곡학원입니다. 플랜아이 사업자와 연결해서 사용중입니다. 결제선생 결제가 되긴 하는데 계좌가 어느쪽으로 연결이 되는 것인지 궁금해…" at bounding box center [740, 363] width 198 height 59
click at [840, 390] on button "Send new message" at bounding box center [851, 386] width 22 height 22
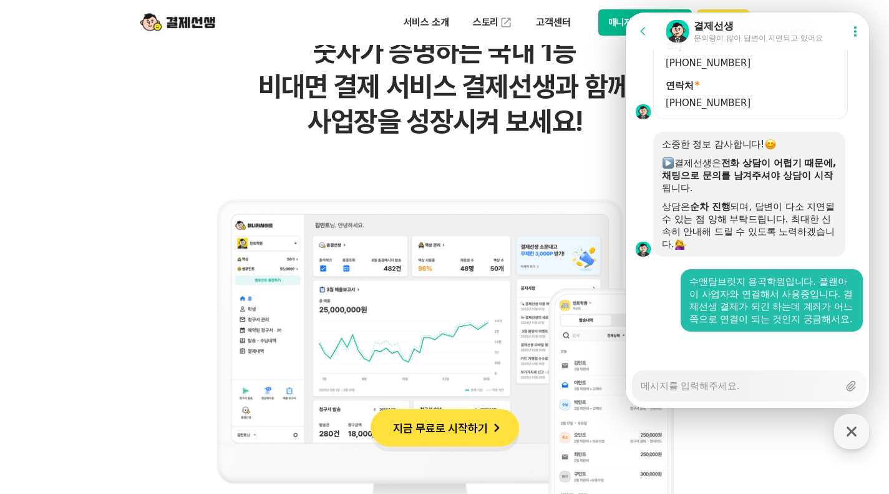
scroll to position [1395, 0]
click at [767, 386] on textarea "Messenger Input Textarea" at bounding box center [740, 381] width 198 height 21
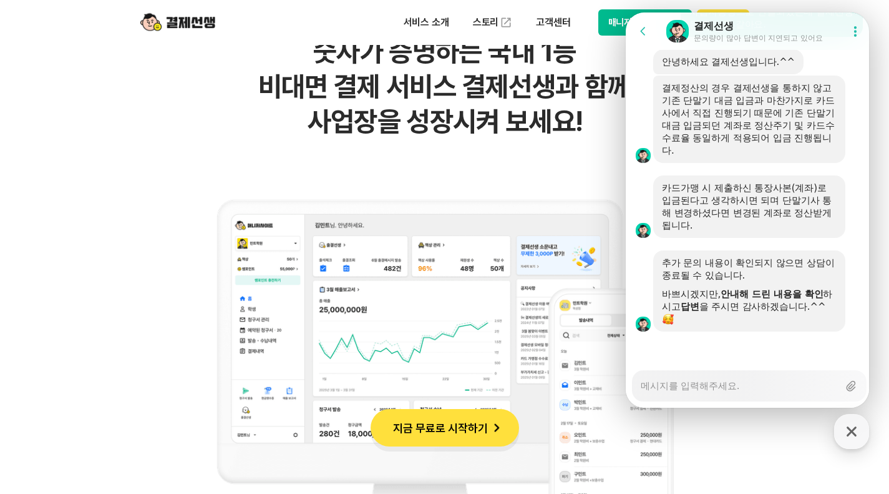
scroll to position [2317, 0]
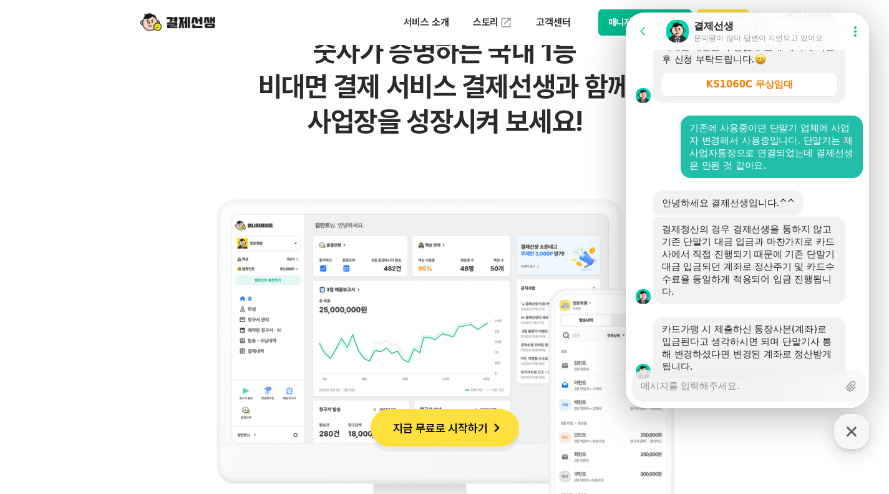
scroll to position [2192, 0]
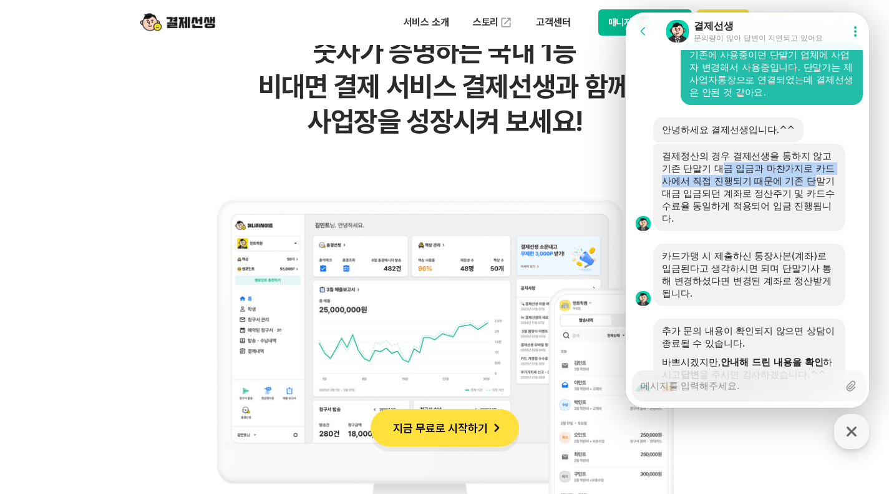
drag, startPoint x: 722, startPoint y: 227, endPoint x: 823, endPoint y: 237, distance: 101.6
click at [823, 225] on div "결제정산의 경우 결제선생을 통하지 않고 기존 단말기 대금 입금과 마찬가지로 카드사에서 직접 진행되기 때문에 기존 단말기 대금 입금되던 계좌로 …" at bounding box center [749, 187] width 175 height 75
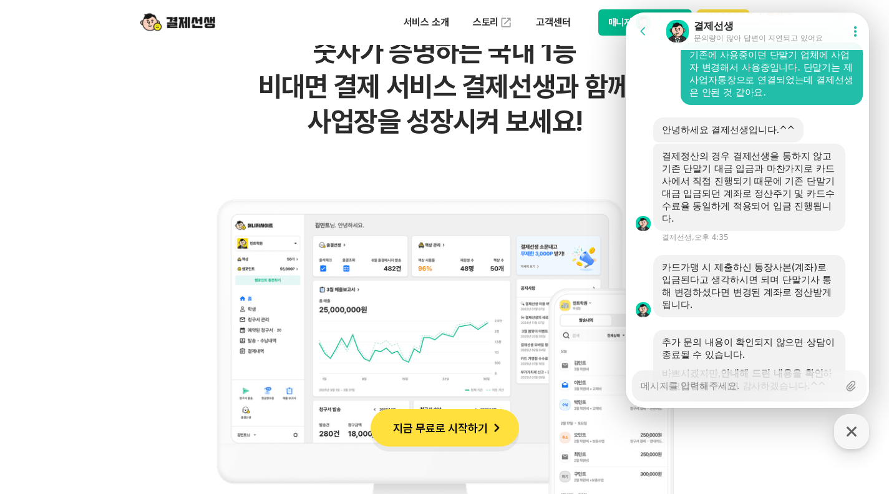
click at [790, 225] on div "결제정산의 경우 결제선생을 통하지 않고 기존 단말기 대금 입금과 마찬가지로 카드사에서 직접 진행되기 때문에 기존 단말기 대금 입금되던 계좌로 …" at bounding box center [749, 187] width 175 height 75
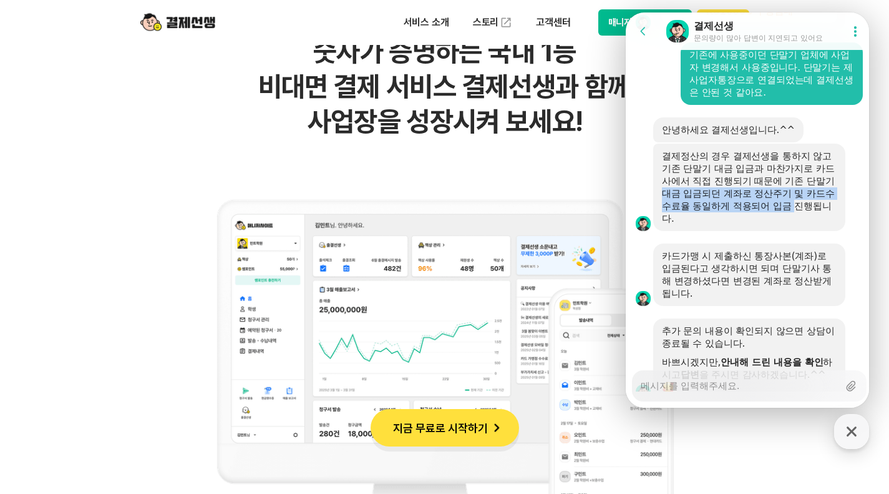
drag, startPoint x: 682, startPoint y: 252, endPoint x: 823, endPoint y: 266, distance: 141.7
click at [823, 225] on div "결제정산의 경우 결제선생을 통하지 않고 기존 단말기 대금 입금과 마찬가지로 카드사에서 직접 진행되기 때문에 기존 단말기 대금 입금되던 계좌로 …" at bounding box center [749, 187] width 175 height 75
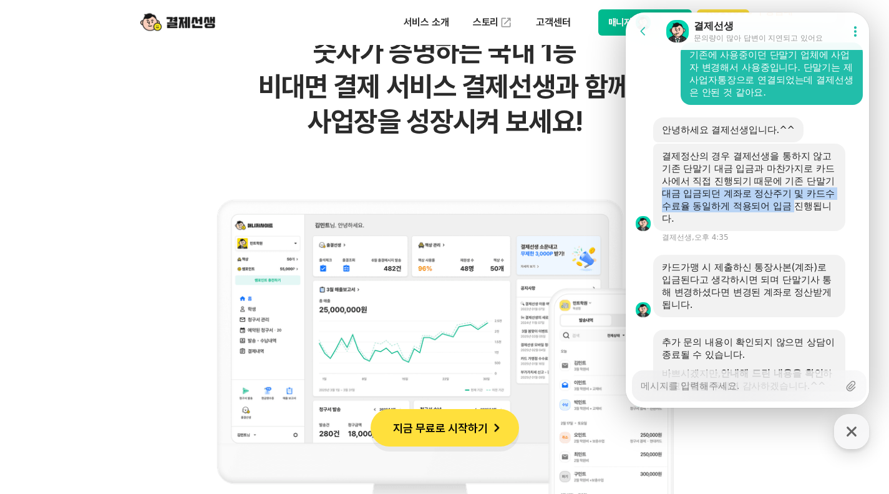
click at [772, 225] on div "결제정산의 경우 결제선생을 통하지 않고 기존 단말기 대금 입금과 마찬가지로 카드사에서 직접 진행되기 때문에 기존 단말기 대금 입금되던 계좌로 …" at bounding box center [749, 187] width 175 height 75
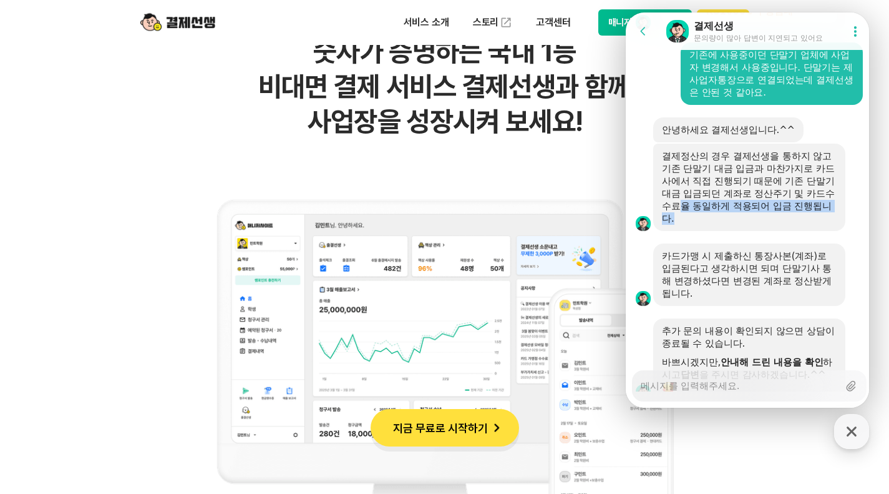
drag, startPoint x: 711, startPoint y: 264, endPoint x: 817, endPoint y: 270, distance: 106.3
click at [817, 225] on div "결제정산의 경우 결제선생을 통하지 않고 기존 단말기 대금 입금과 마찬가지로 카드사에서 직접 진행되기 때문에 기존 단말기 대금 입금되던 계좌로 …" at bounding box center [749, 187] width 175 height 75
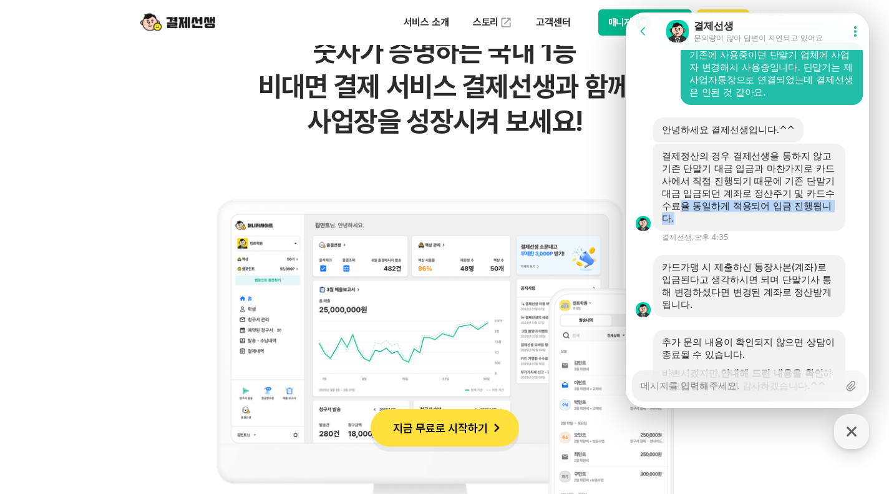
click at [817, 225] on div "결제정산의 경우 결제선생을 통하지 않고 기존 단말기 대금 입금과 마찬가지로 카드사에서 직접 진행되기 때문에 기존 단말기 대금 입금되던 계좌로 …" at bounding box center [749, 187] width 175 height 75
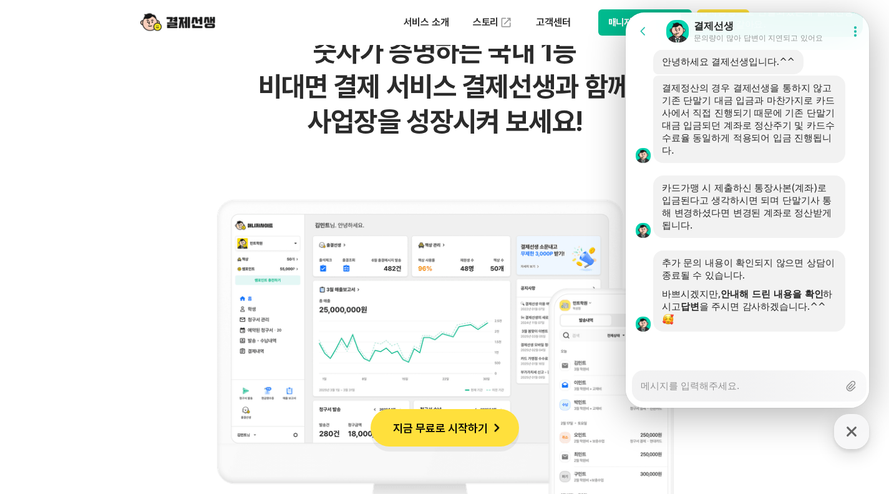
scroll to position [2317, 0]
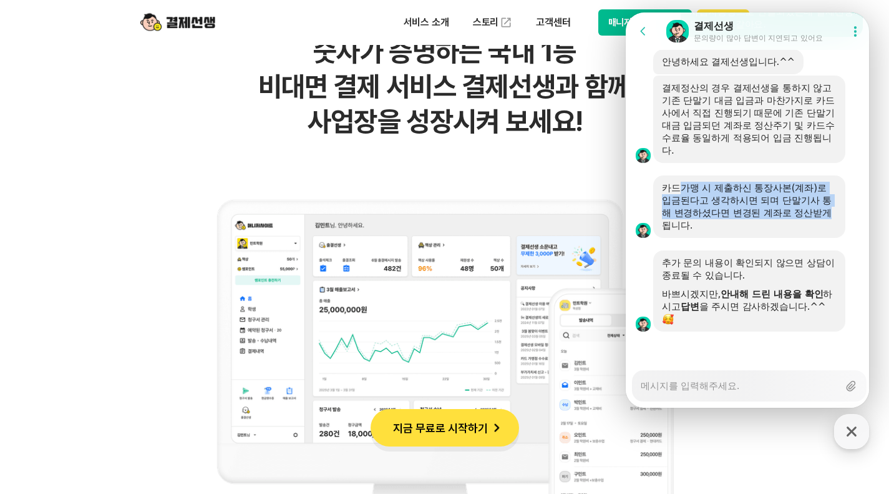
drag, startPoint x: 680, startPoint y: 190, endPoint x: 833, endPoint y: 208, distance: 154.0
click at [833, 208] on div "카드가맹 시 제출하신 통장사본(계좌)로 입금된다고 생각하시면 되며 단말기사 통해 변경하셨다면 변경된 계좌로 정산받게 됩니다." at bounding box center [749, 207] width 175 height 50
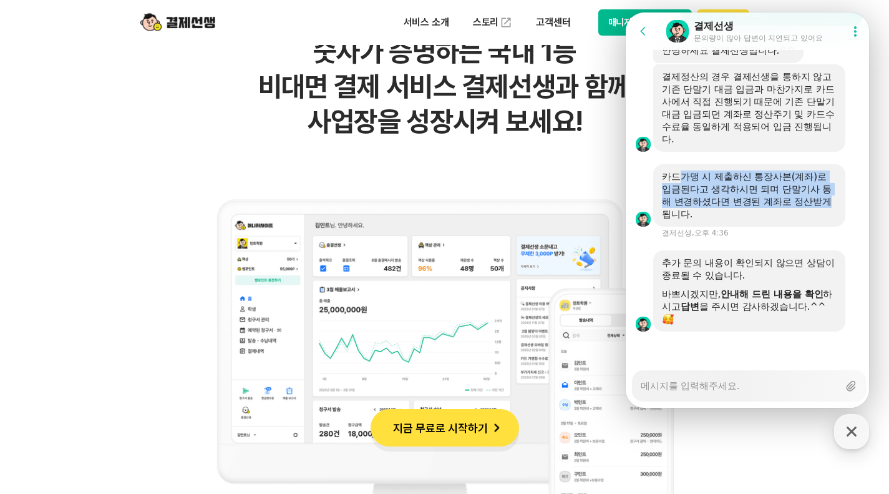
click at [803, 212] on div "카드가맹 시 제출하신 통장사본(계좌)로 입금된다고 생각하시면 되며 단말기사 통해 변경하셨다면 변경된 계좌로 정산받게 됩니다." at bounding box center [749, 195] width 175 height 50
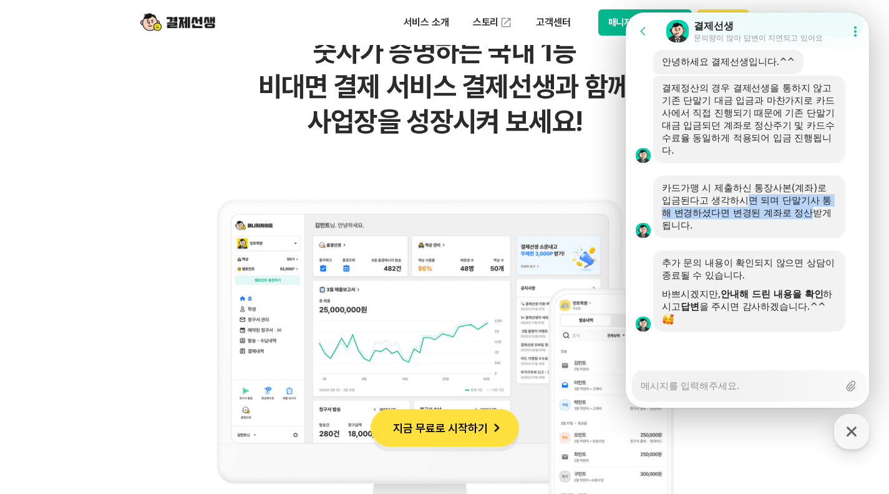
drag, startPoint x: 747, startPoint y: 200, endPoint x: 811, endPoint y: 217, distance: 67.2
click at [811, 217] on div "카드가맹 시 제출하신 통장사본(계좌)로 입금된다고 생각하시면 되며 단말기사 통해 변경하셨다면 변경된 계좌로 정산받게 됩니다." at bounding box center [749, 207] width 175 height 50
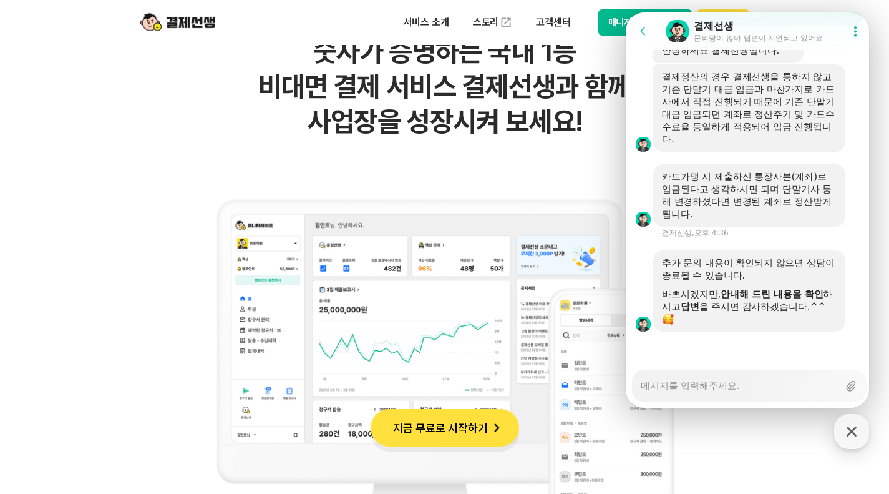
click at [775, 220] on div "카드가맹 시 제출하신 통장사본(계좌)로 입금된다고 생각하시면 되며 단말기사 통해 변경하셨다면 변경된 계좌로 정산받게 됩니다." at bounding box center [749, 195] width 175 height 50
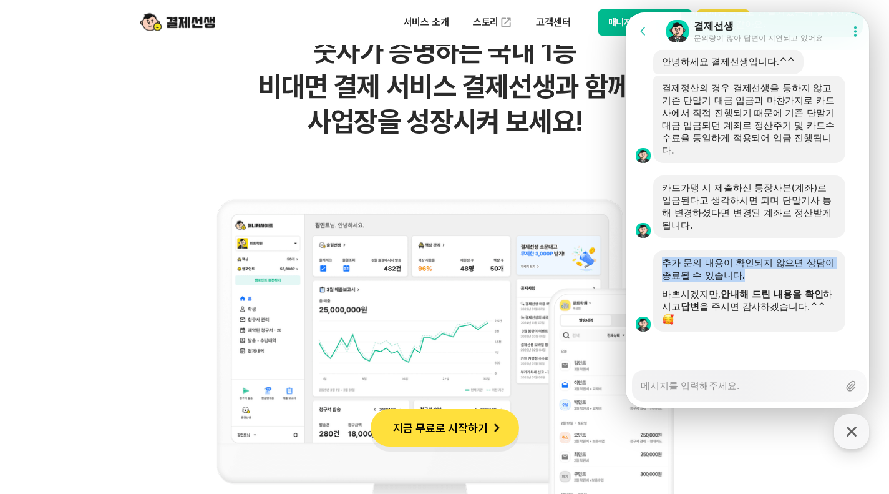
drag, startPoint x: 665, startPoint y: 265, endPoint x: 793, endPoint y: 280, distance: 128.8
click at [793, 280] on div "추가 문의 내용이 확인되지 않으면 상담이 종료될 수 있습니다." at bounding box center [749, 269] width 175 height 25
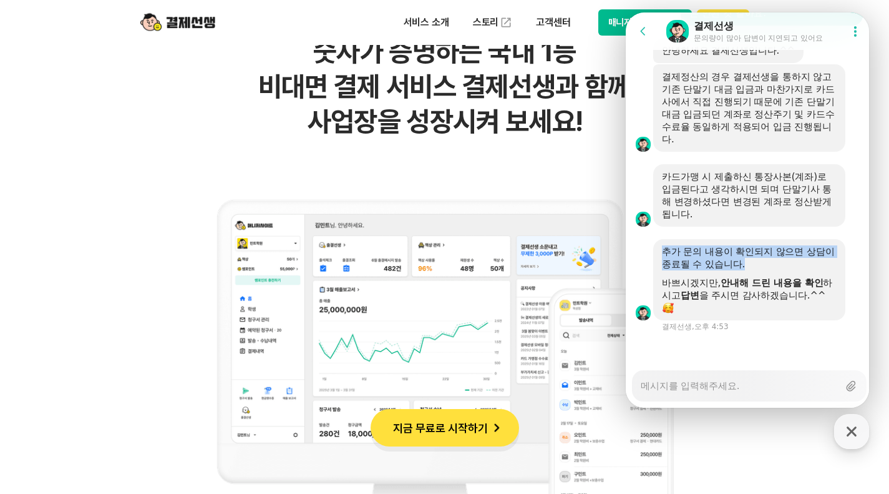
click at [794, 270] on div "추가 문의 내용이 확인되지 않으면 상담이 종료될 수 있습니다." at bounding box center [749, 257] width 175 height 25
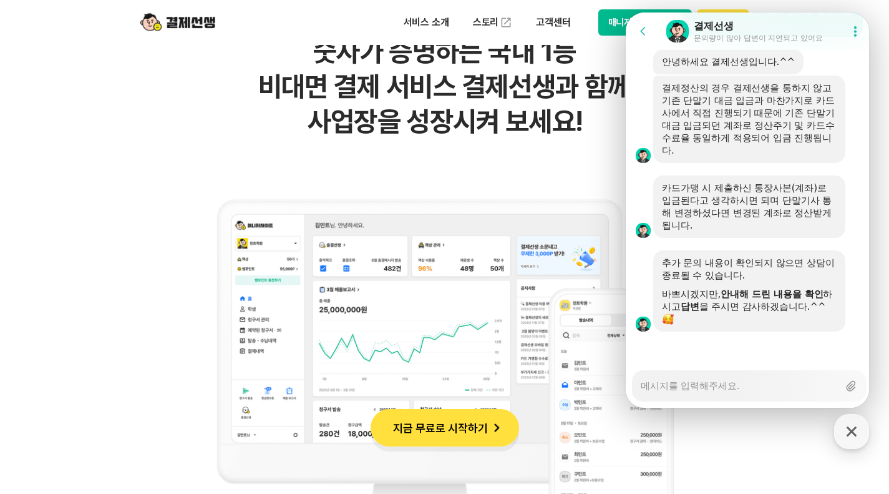
click at [737, 373] on textarea "Messenger Input Textarea" at bounding box center [740, 381] width 198 height 21
click at [730, 385] on textarea "Messenger Input Textarea" at bounding box center [740, 381] width 198 height 21
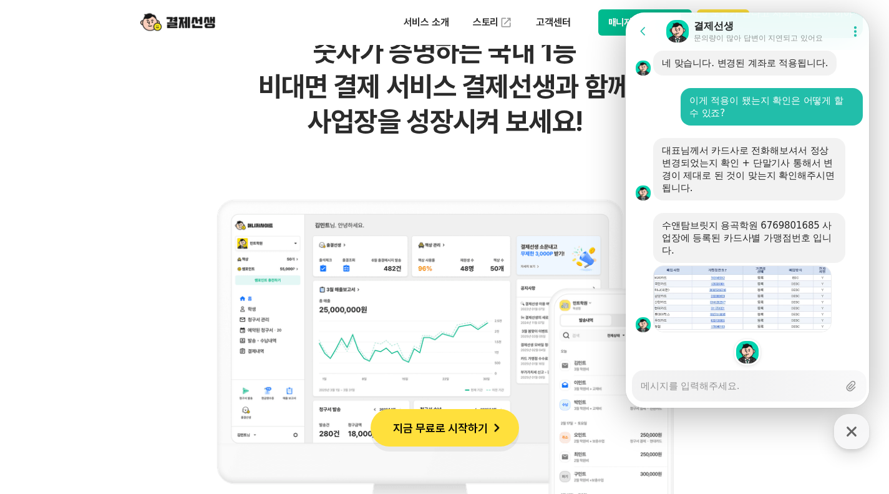
scroll to position [2726, 0]
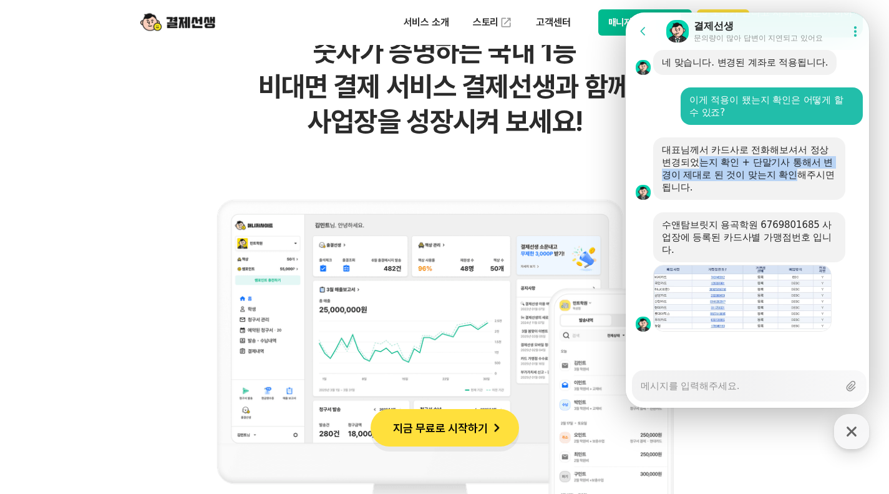
drag, startPoint x: 703, startPoint y: 164, endPoint x: 810, endPoint y: 180, distance: 108.1
click at [810, 180] on div "대표님께서 카드사로 전화해보셔서 정상 변경되었는지 확인 + 단말기사 통해서 변경이 제대로 된 것이 맞는지 확인해주시면 됩니다." at bounding box center [749, 169] width 175 height 50
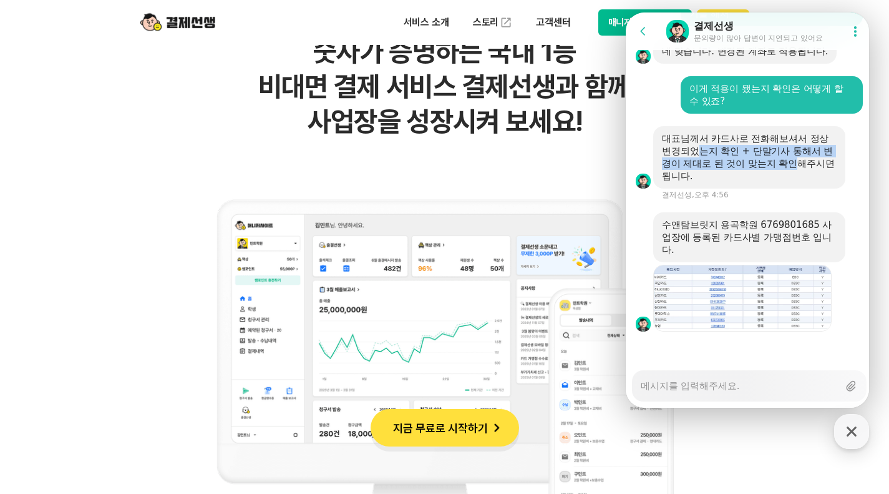
click at [804, 182] on div "대표님께서 카드사로 전화해보셔서 정상 변경되었는지 확인 + 단말기사 통해서 변경이 제대로 된 것이 맞는지 확인해주시면 됩니다." at bounding box center [749, 157] width 175 height 50
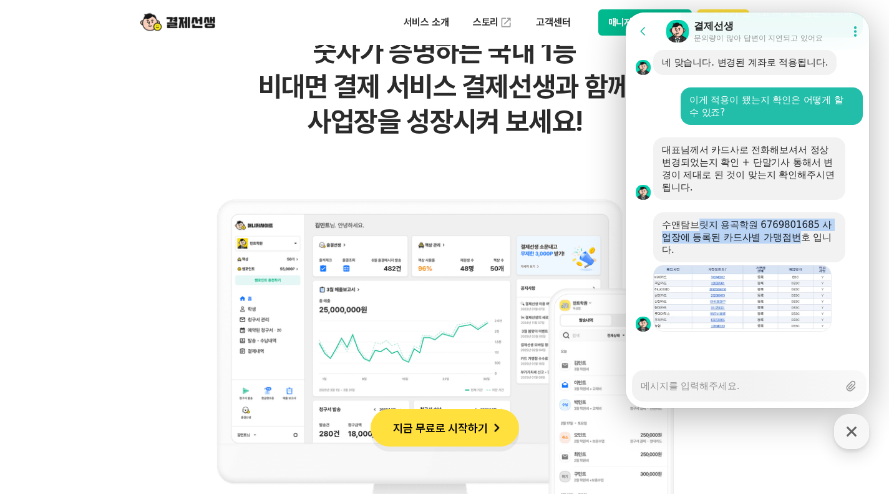
drag, startPoint x: 700, startPoint y: 222, endPoint x: 801, endPoint y: 243, distance: 103.3
click at [801, 243] on div "수앤탐브릿지 용곡학원 6769801685 사업장에 등록된 카드사별 가맹점번호 입니다." at bounding box center [749, 236] width 175 height 37
click at [804, 243] on div "수앤탐브릿지 용곡학원 6769801685 사업장에 등록된 카드사별 가맹점번호 입니다." at bounding box center [749, 236] width 175 height 37
drag, startPoint x: 780, startPoint y: 237, endPoint x: 821, endPoint y: 238, distance: 40.6
click at [821, 238] on div "수앤탐브릿지 용곡학원 6769801685 사업장에 등록된 카드사별 가맹점번호 입니다." at bounding box center [749, 236] width 175 height 37
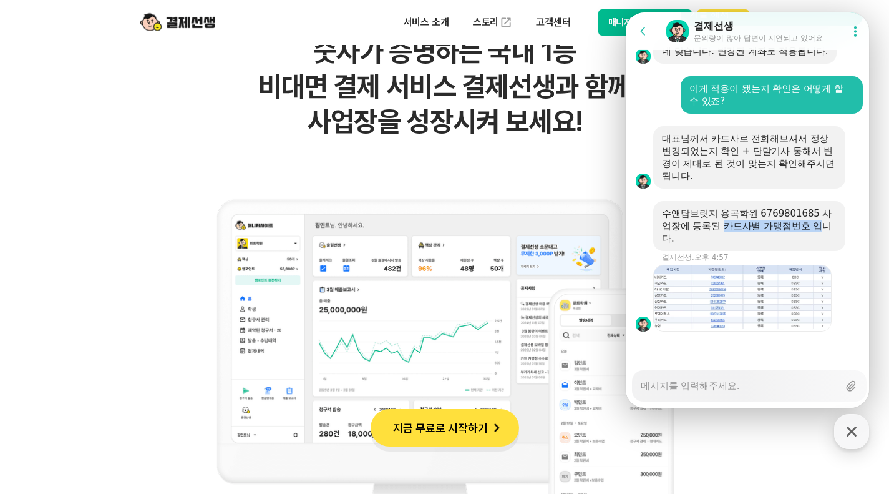
click at [821, 238] on div "수앤탐브릿지 용곡학원 6769801685 사업장에 등록된 카드사별 가맹점번호 입니다." at bounding box center [749, 225] width 175 height 37
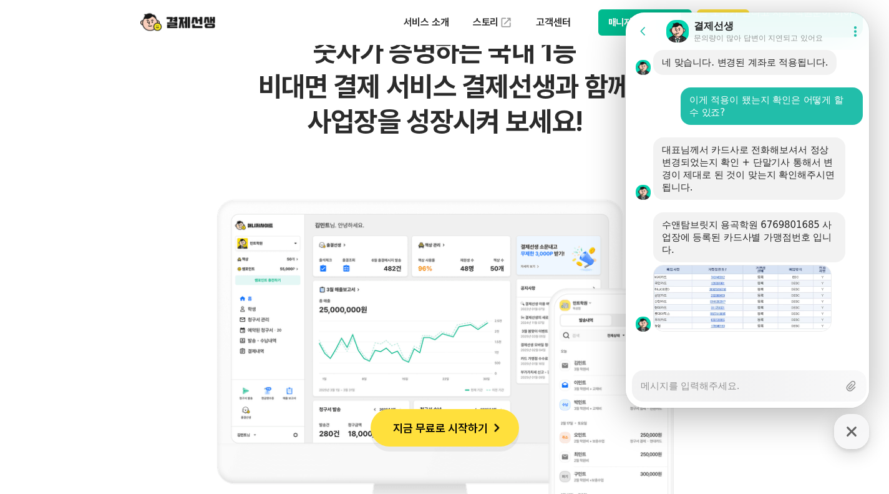
click at [723, 386] on textarea "Messenger Input Textarea" at bounding box center [740, 381] width 198 height 21
